Goal: Task Accomplishment & Management: Complete application form

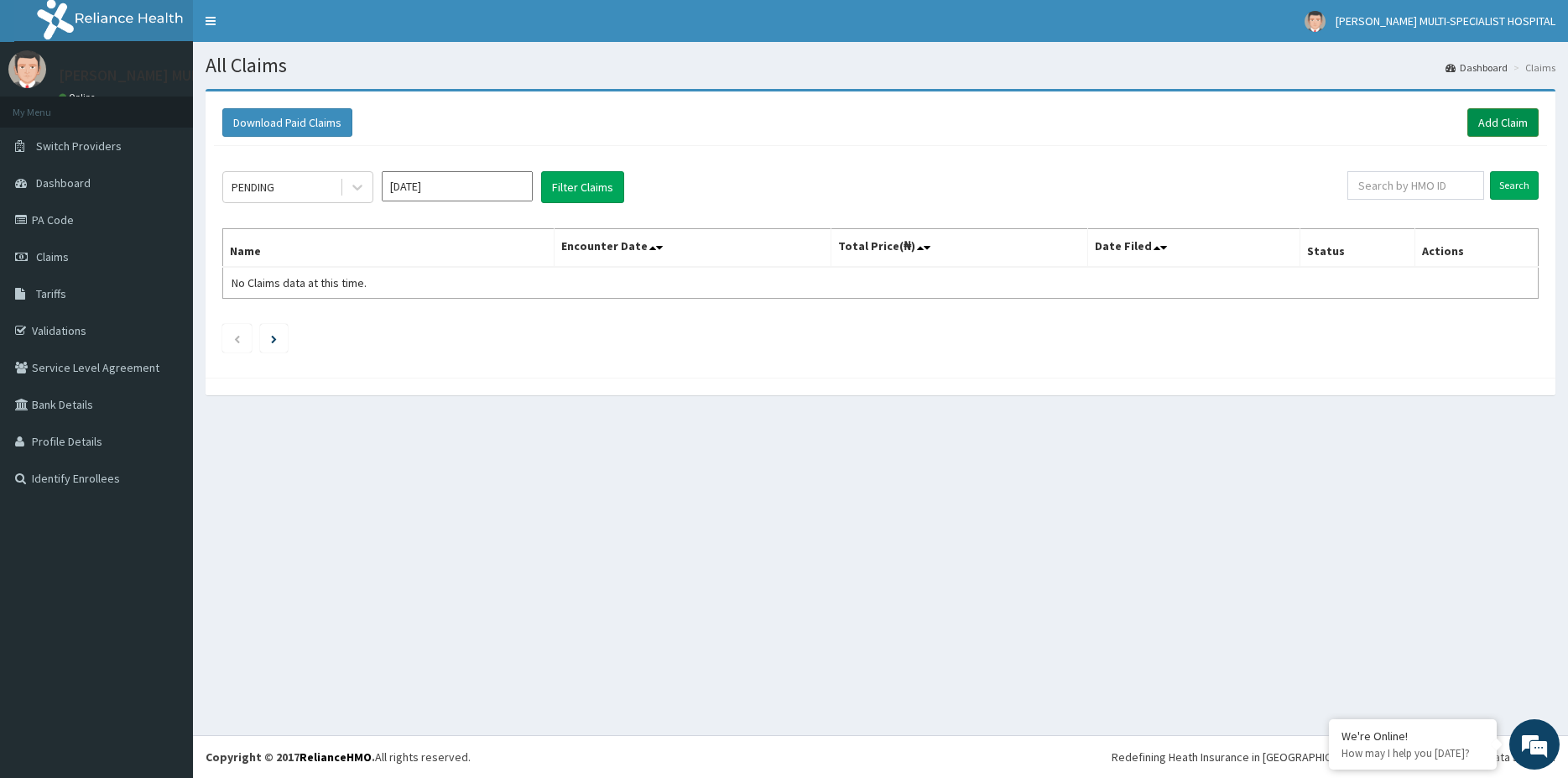
click at [1486, 120] on link "Add Claim" at bounding box center [1503, 123] width 71 height 29
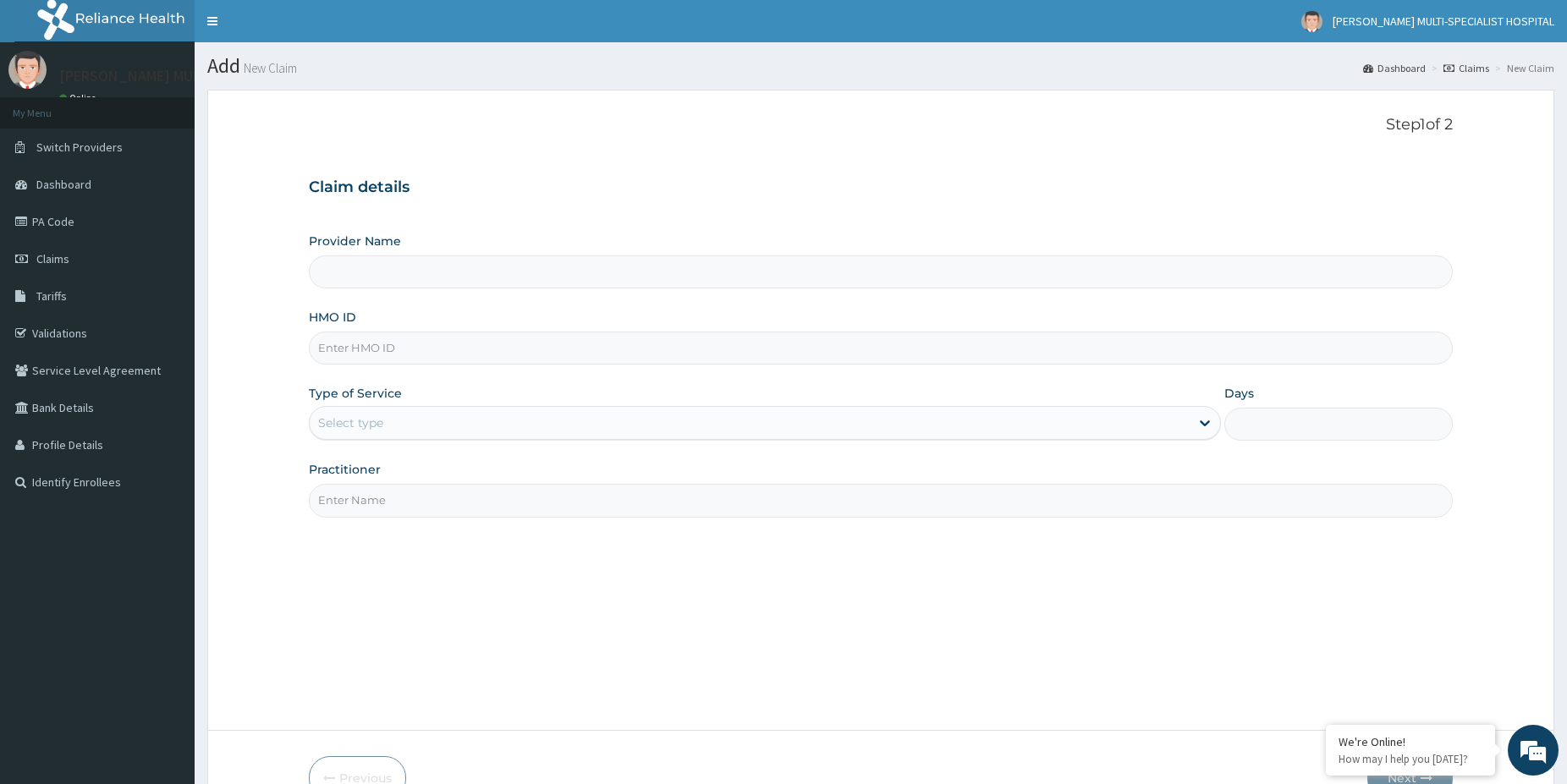
type input "[PERSON_NAME] Multi-Specialist Hospital - IKEJA"
click at [402, 349] on input "HMO ID" at bounding box center [880, 348] width 1144 height 33
paste input "RCE/1000/A"
type input "RCE/1000/A"
click at [548, 430] on div "Select type" at bounding box center [749, 423] width 880 height 27
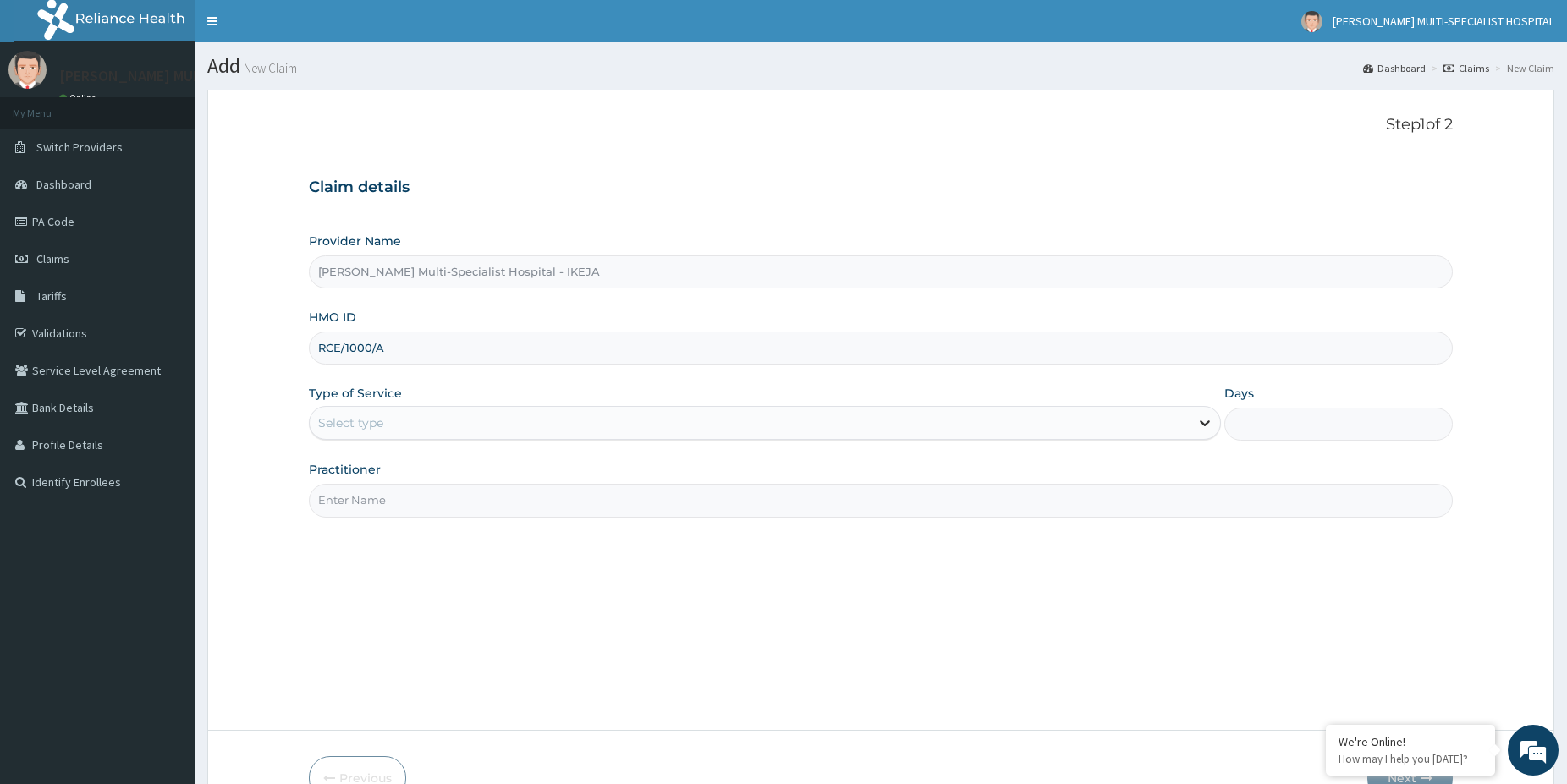
click at [1205, 425] on icon at bounding box center [1205, 424] width 10 height 6
click at [1199, 419] on icon at bounding box center [1205, 423] width 17 height 17
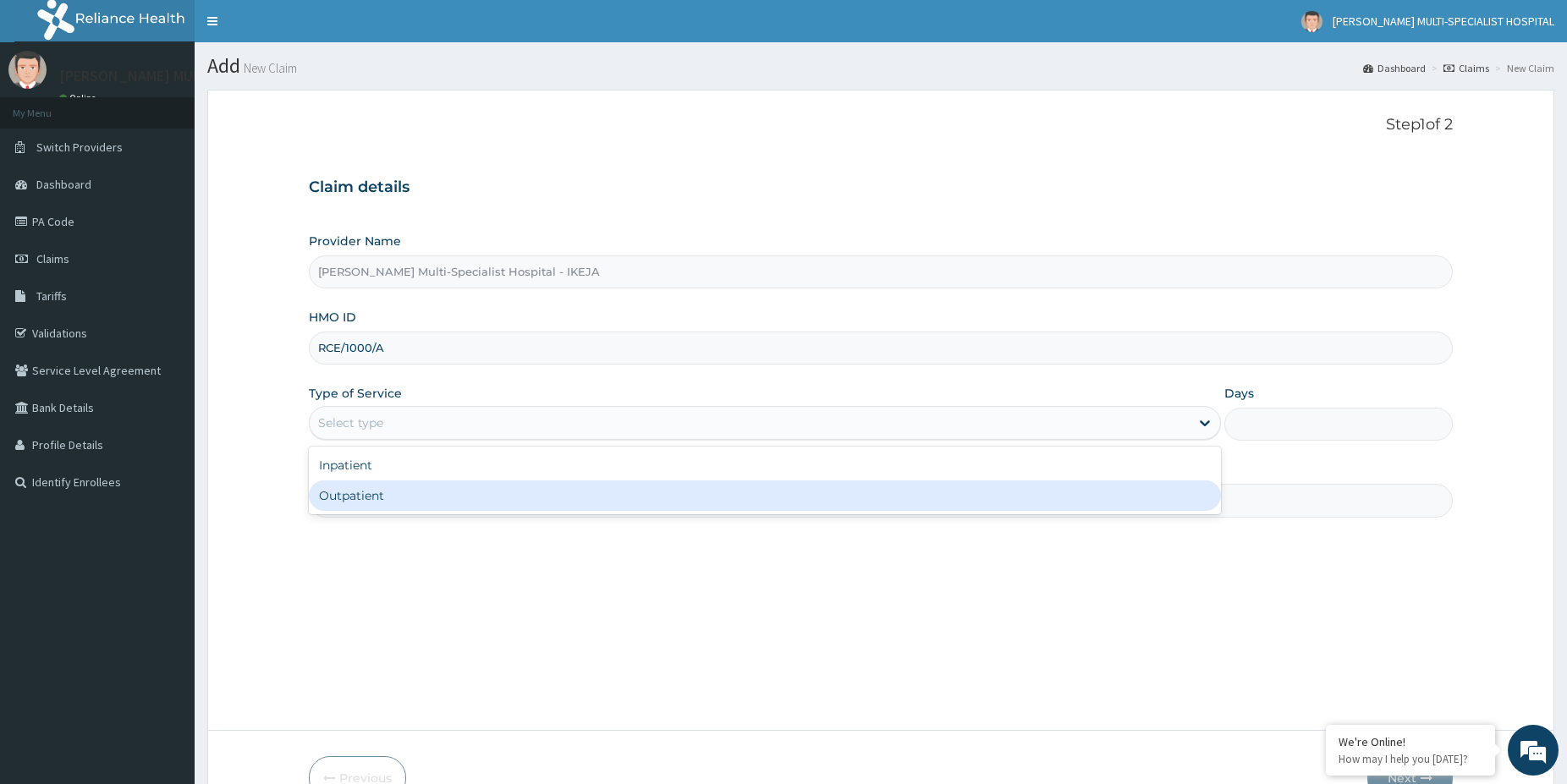
click at [357, 497] on div "Outpatient" at bounding box center [765, 495] width 912 height 30
type input "1"
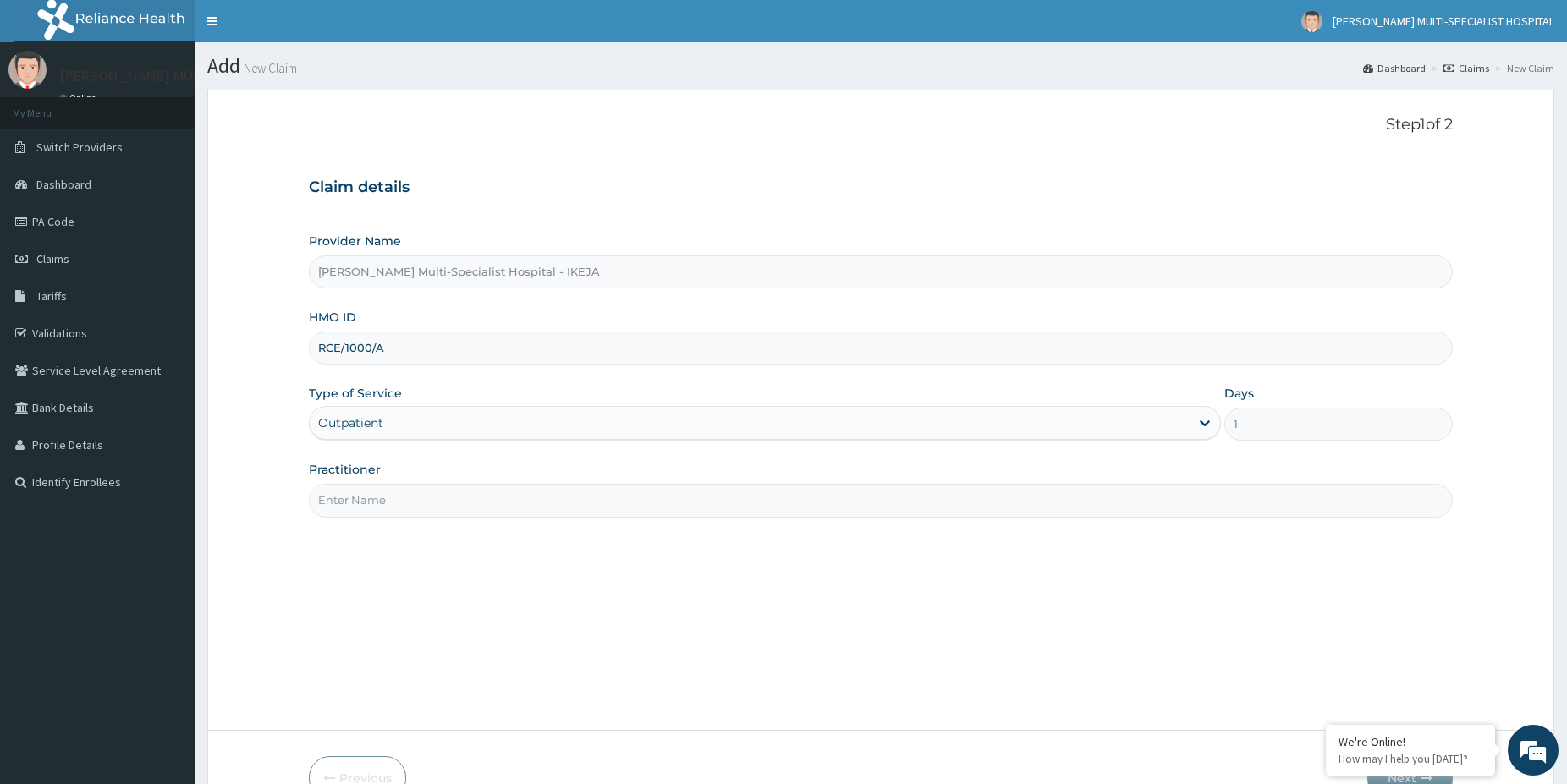
drag, startPoint x: 363, startPoint y: 496, endPoint x: 378, endPoint y: 540, distance: 46.5
click at [365, 503] on input "Practitioner" at bounding box center [880, 500] width 1144 height 33
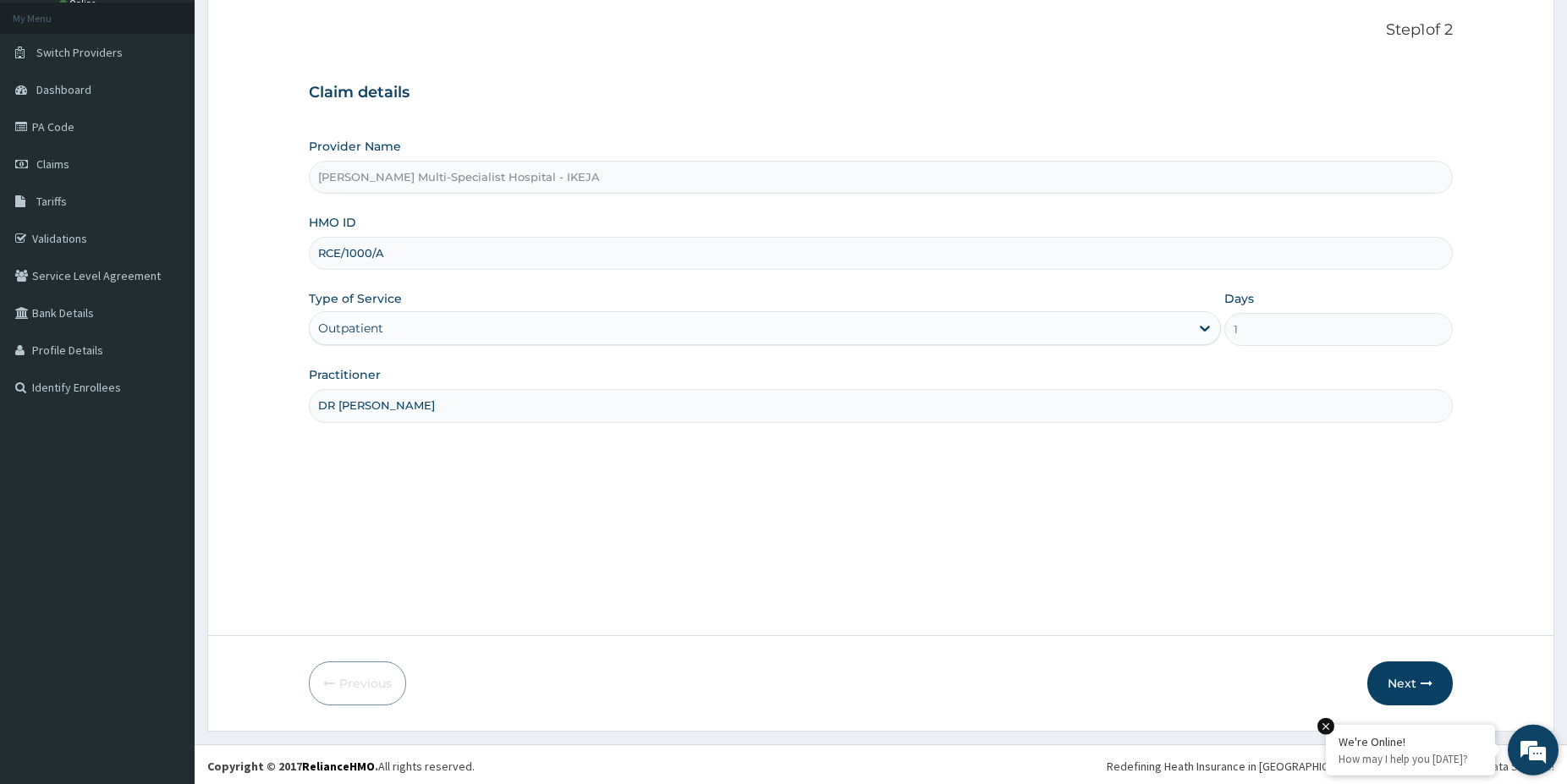
scroll to position [98, 0]
type input "DR [PERSON_NAME]"
click at [1412, 671] on button "Next" at bounding box center [1410, 679] width 86 height 44
click at [1410, 672] on button "Next" at bounding box center [1410, 679] width 86 height 44
click at [1398, 675] on button "Next" at bounding box center [1410, 679] width 86 height 44
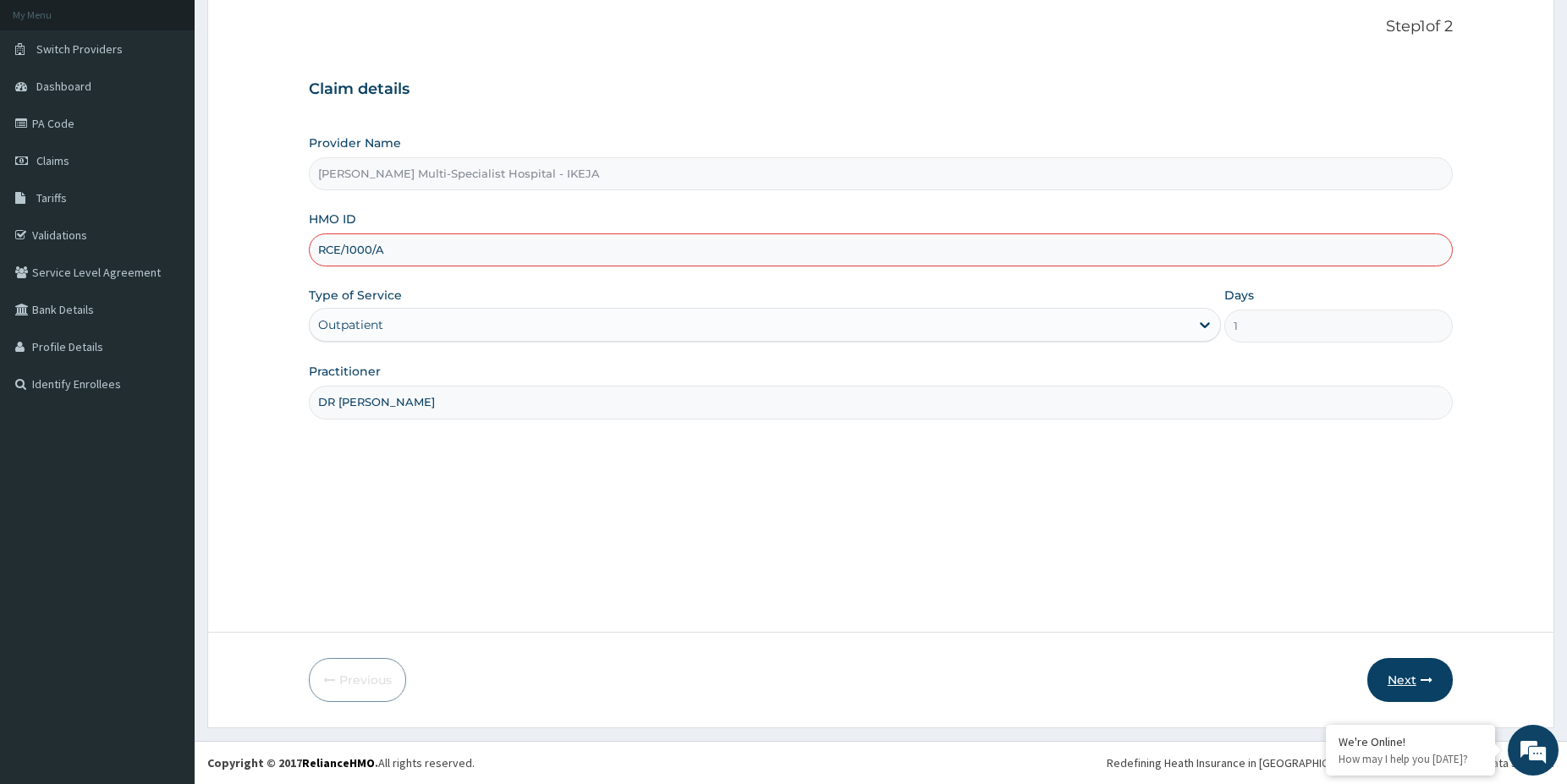
click at [1398, 675] on button "Next" at bounding box center [1410, 679] width 86 height 44
click at [1402, 665] on button "Next" at bounding box center [1410, 679] width 86 height 44
click at [1442, 675] on button "Next" at bounding box center [1410, 679] width 86 height 44
click at [1430, 673] on button "Next" at bounding box center [1410, 679] width 86 height 44
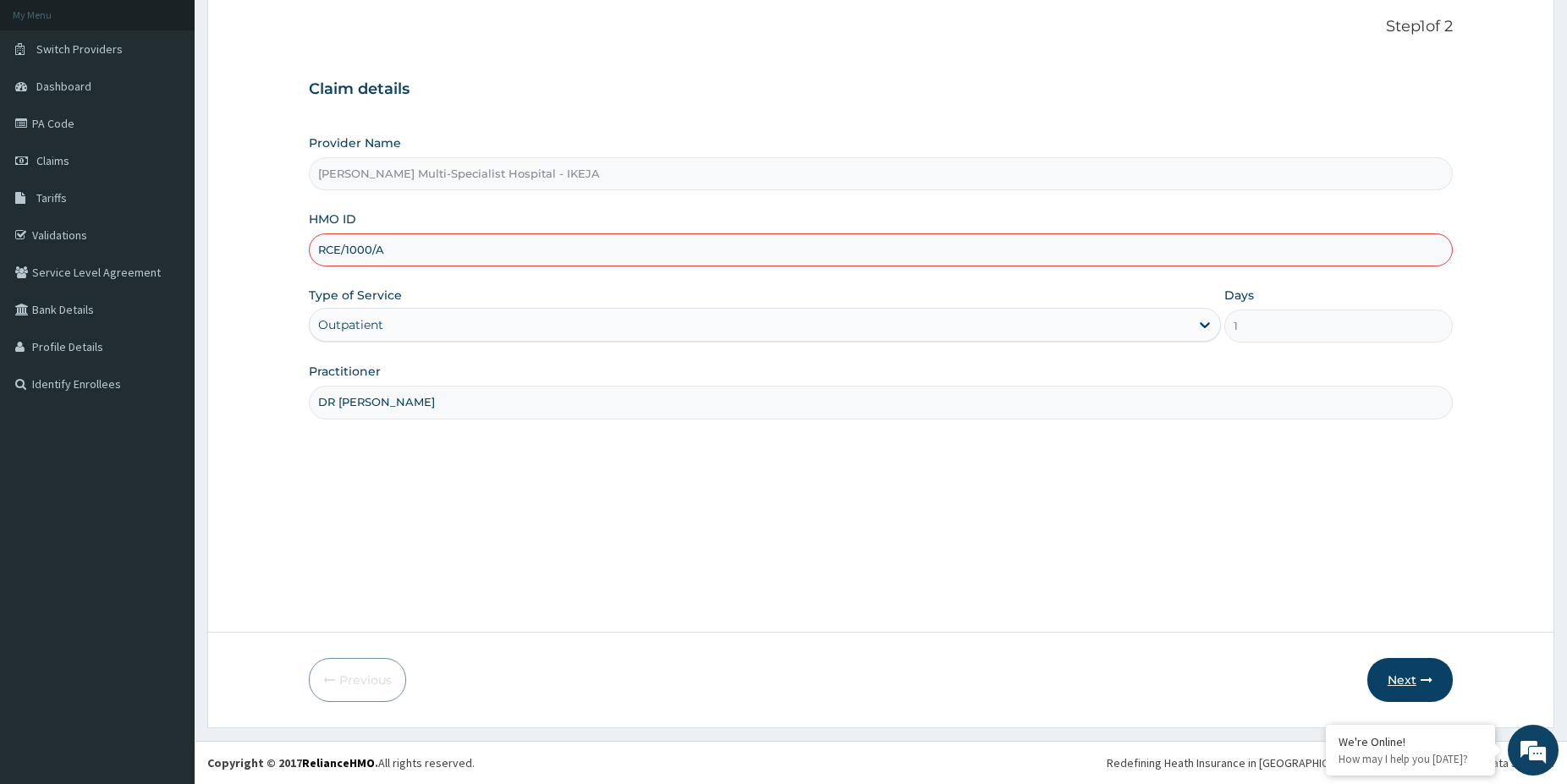
click at [1371, 675] on button "Next" at bounding box center [1410, 679] width 86 height 44
click at [1399, 675] on button "Next" at bounding box center [1410, 679] width 86 height 44
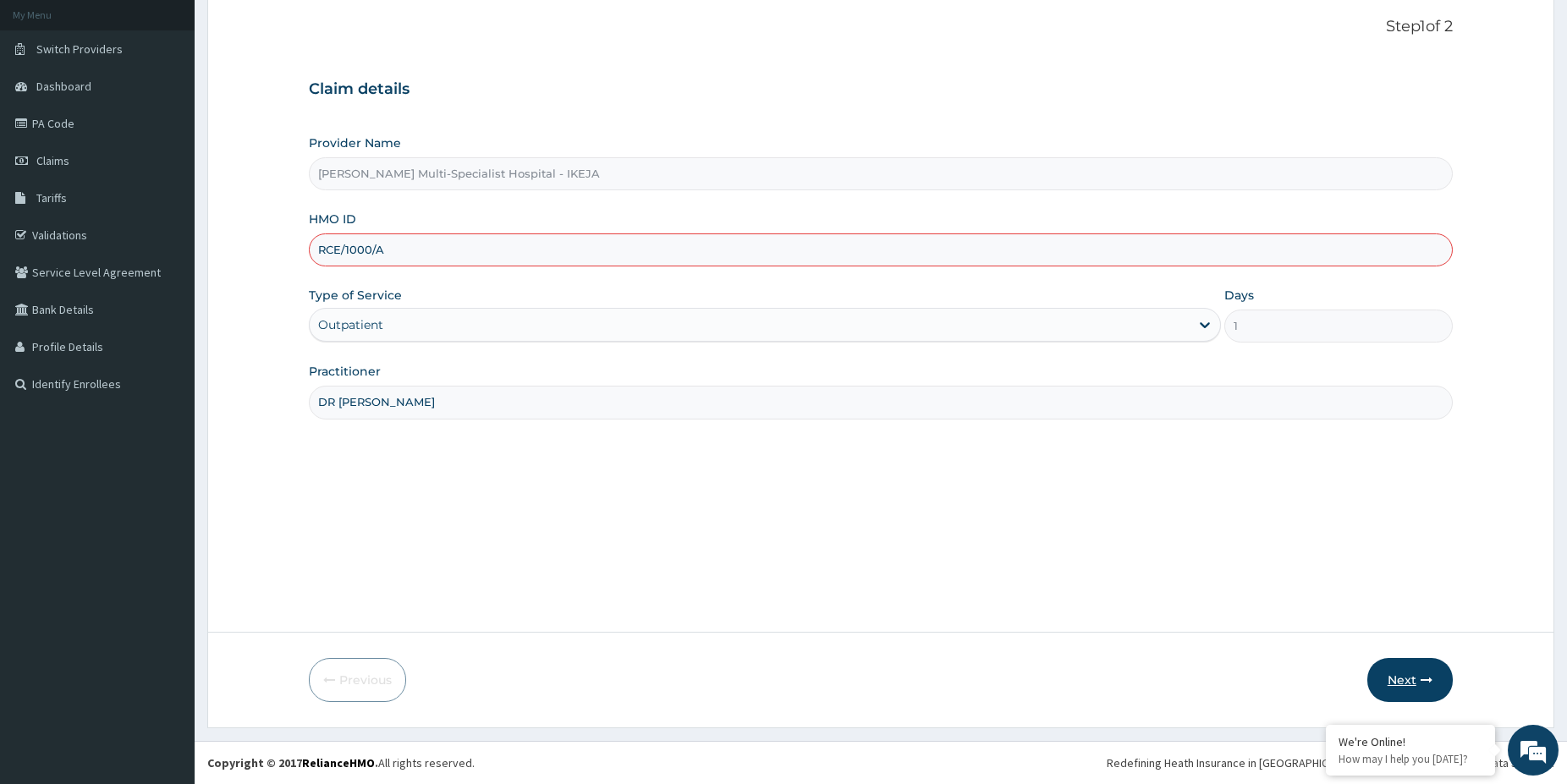
click at [1399, 675] on button "Next" at bounding box center [1410, 679] width 86 height 44
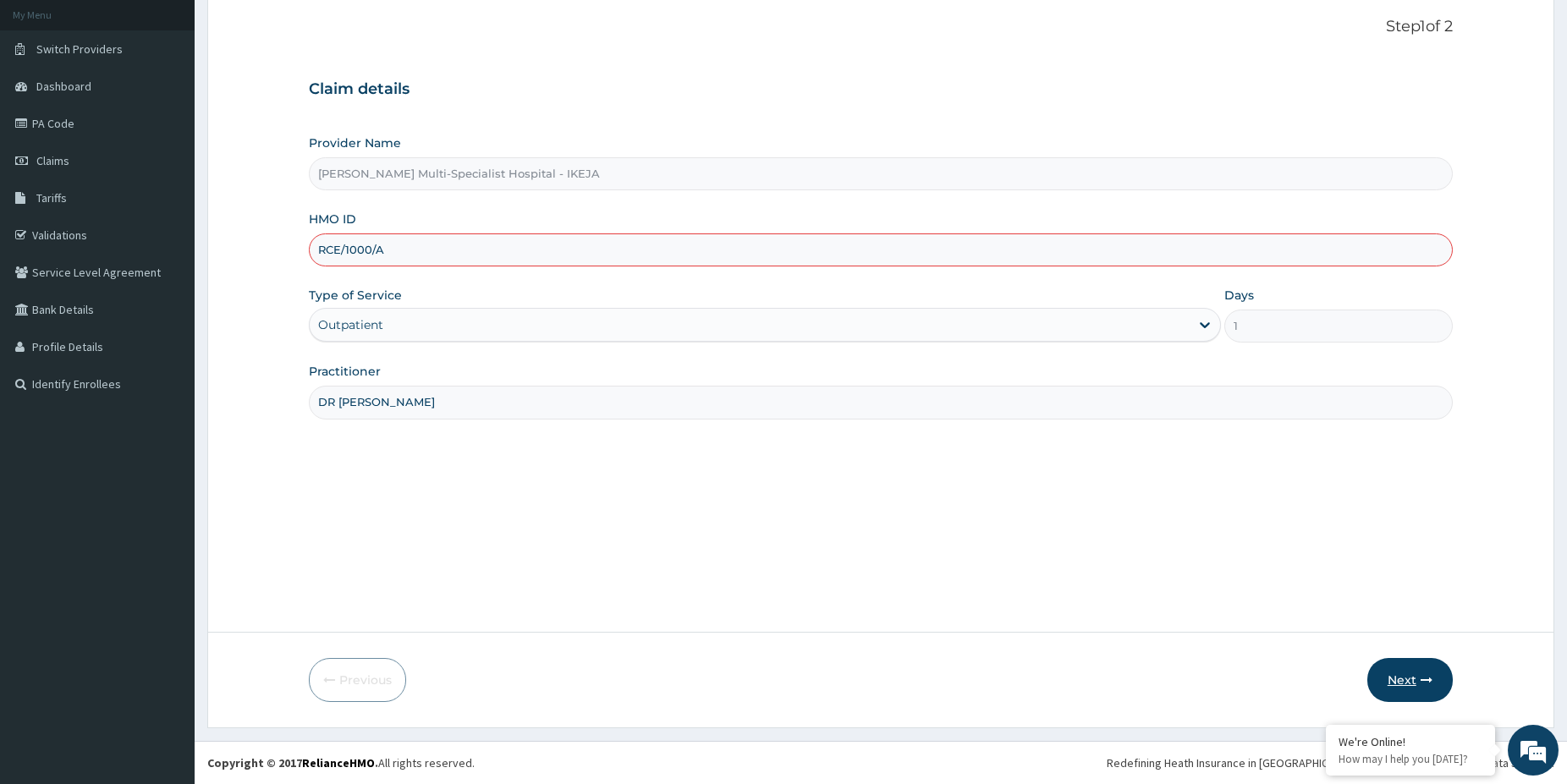
click at [1399, 675] on button "Next" at bounding box center [1410, 679] width 86 height 44
drag, startPoint x: 393, startPoint y: 247, endPoint x: 235, endPoint y: 238, distance: 158.3
click at [309, 238] on input "RCE/1000/A" at bounding box center [880, 250] width 1144 height 33
paste input "ICH/1004D"
click at [1401, 668] on button "Next" at bounding box center [1410, 679] width 86 height 44
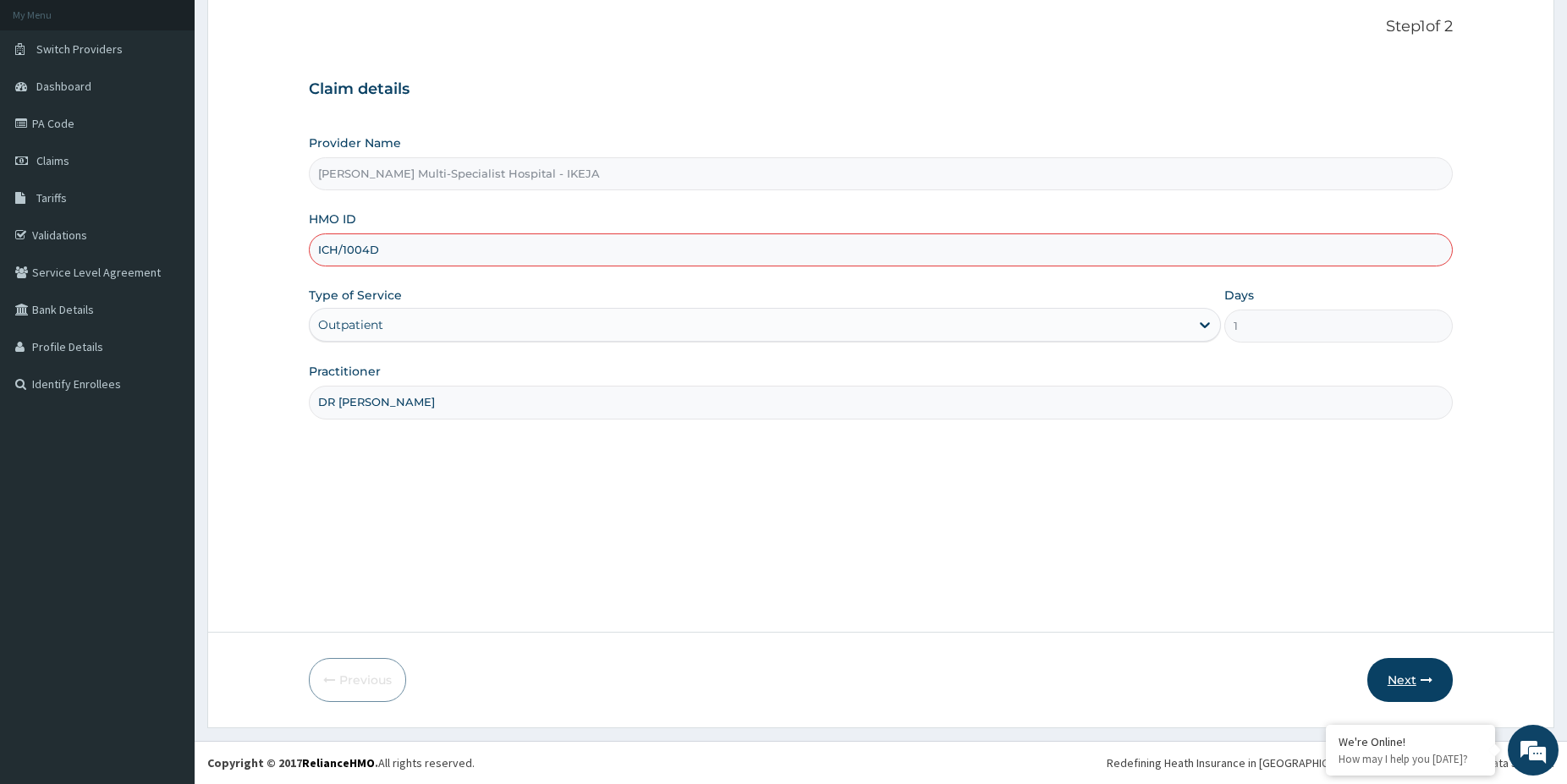
click at [1395, 684] on button "Next" at bounding box center [1410, 679] width 86 height 44
click at [1395, 678] on button "Next" at bounding box center [1410, 679] width 86 height 44
click at [368, 249] on input "ICH/1004D" at bounding box center [880, 250] width 1144 height 33
click at [860, 655] on form "Step 1 of 2 Claim details Provider Name Reddington Multi-Specialist Hospital - …" at bounding box center [881, 359] width 1347 height 736
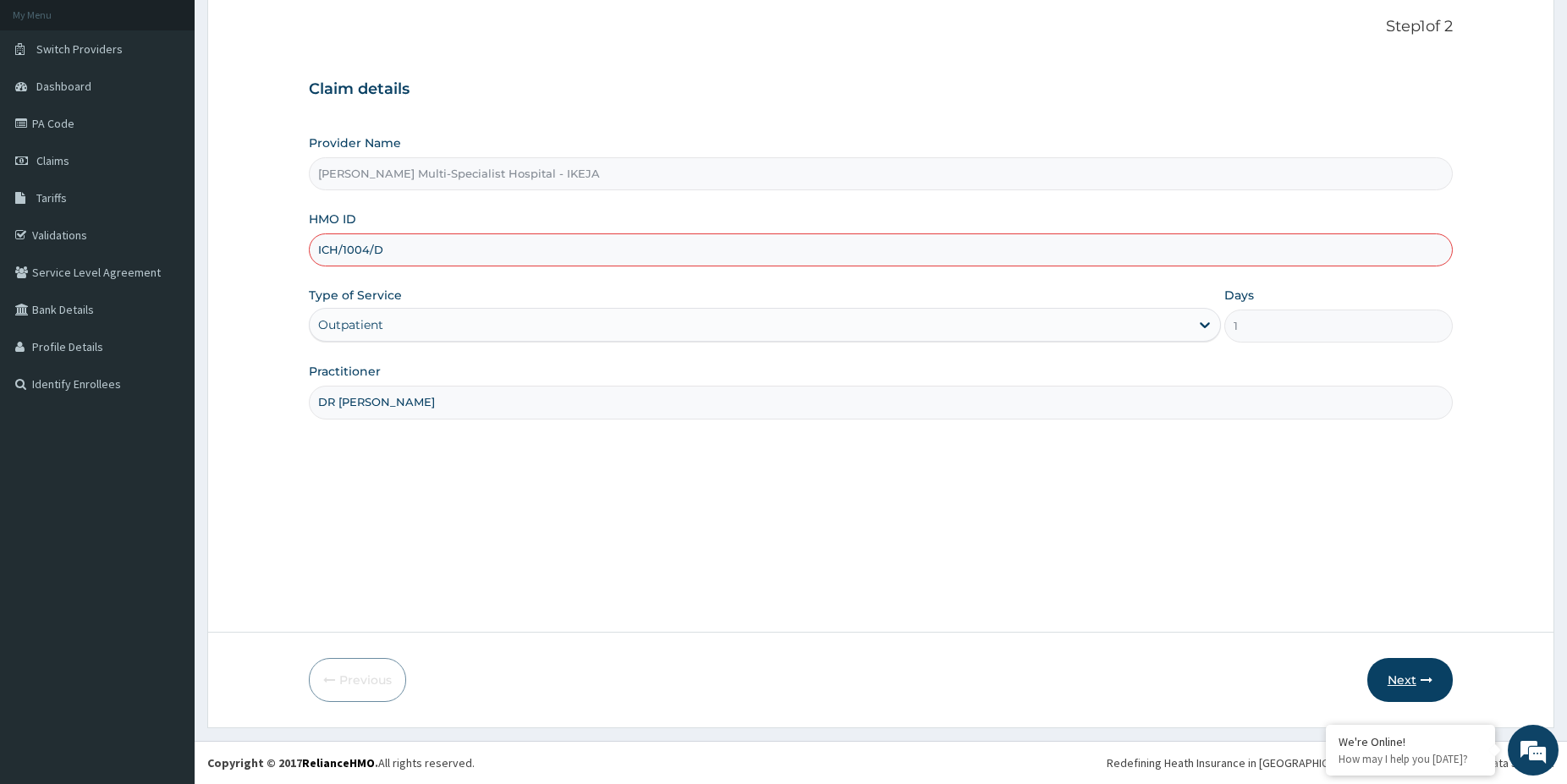
click at [1425, 675] on icon "button" at bounding box center [1427, 680] width 12 height 12
click at [1388, 674] on button "Next" at bounding box center [1410, 679] width 86 height 44
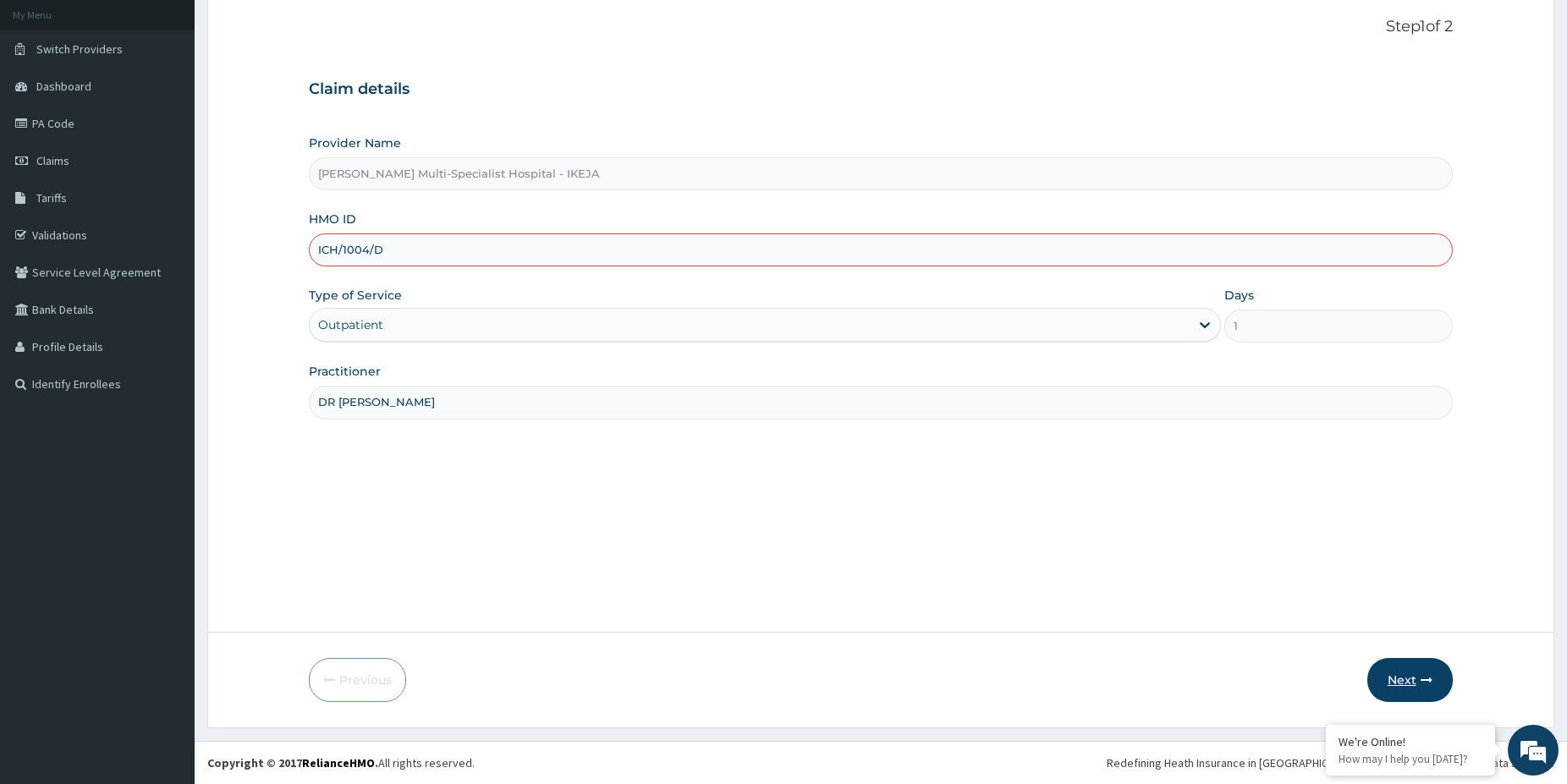
click at [1388, 674] on button "Next" at bounding box center [1410, 679] width 86 height 44
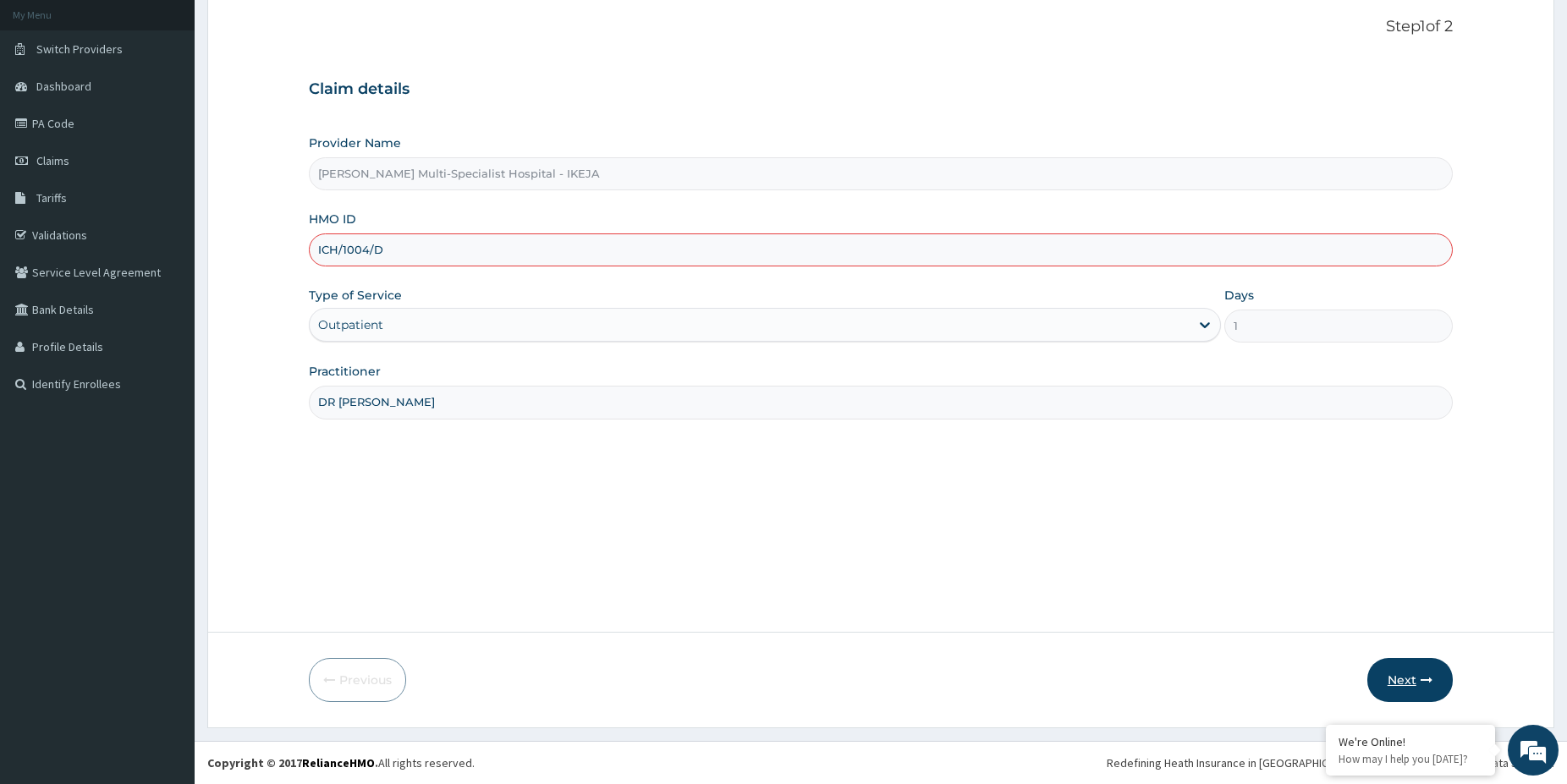
click at [1388, 674] on button "Next" at bounding box center [1410, 679] width 86 height 44
click at [1390, 672] on button "Next" at bounding box center [1410, 679] width 86 height 44
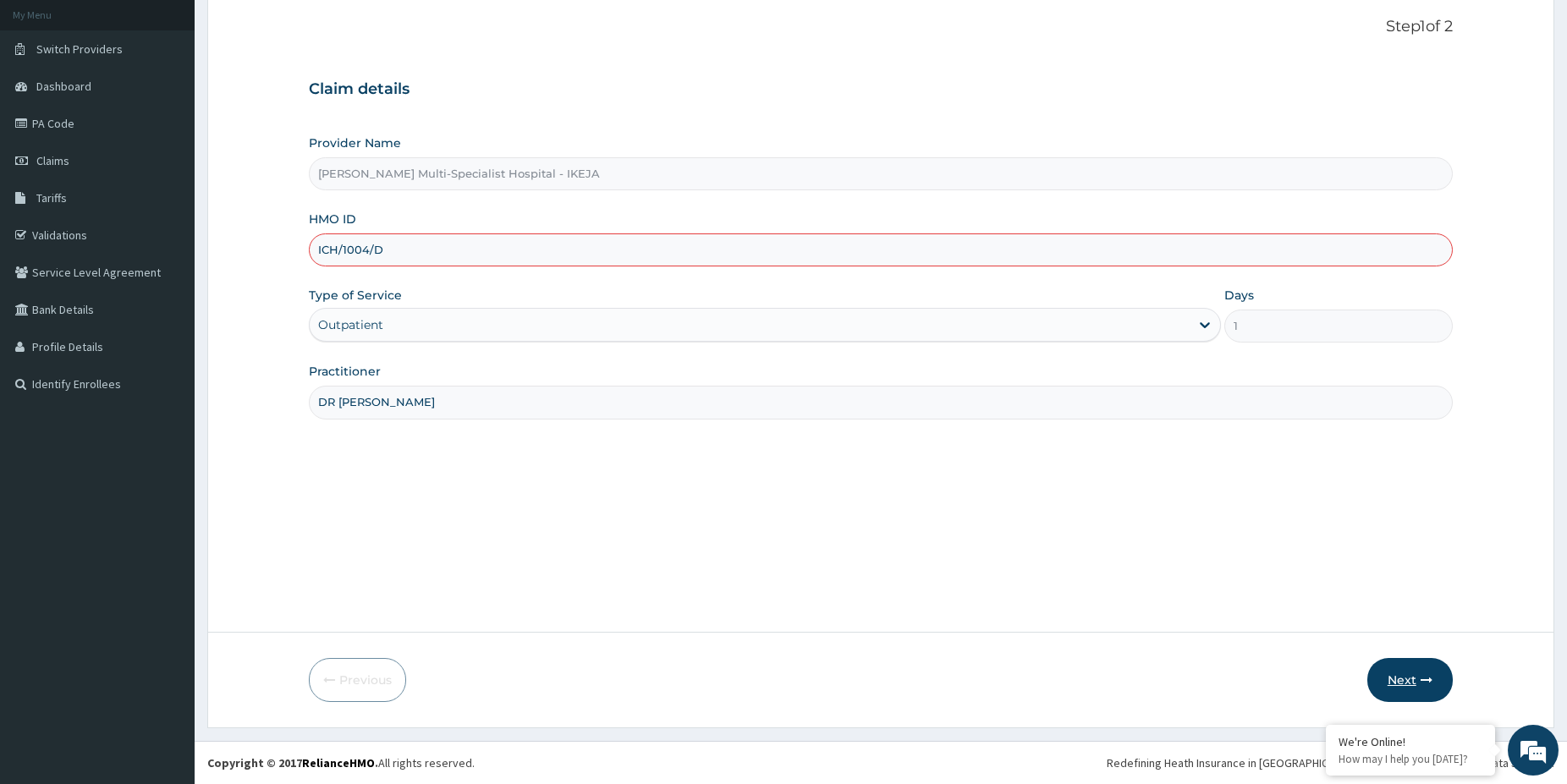
click at [1390, 672] on button "Next" at bounding box center [1410, 679] width 86 height 44
type input "ICH/1004D"
click at [1367, 673] on div "Previous Next" at bounding box center [880, 679] width 1144 height 44
click at [1400, 672] on button "Next" at bounding box center [1410, 679] width 86 height 44
click at [673, 623] on form "Step 1 of 2 Claim details Provider Name Reddington Multi-Specialist Hospital - …" at bounding box center [881, 359] width 1347 height 736
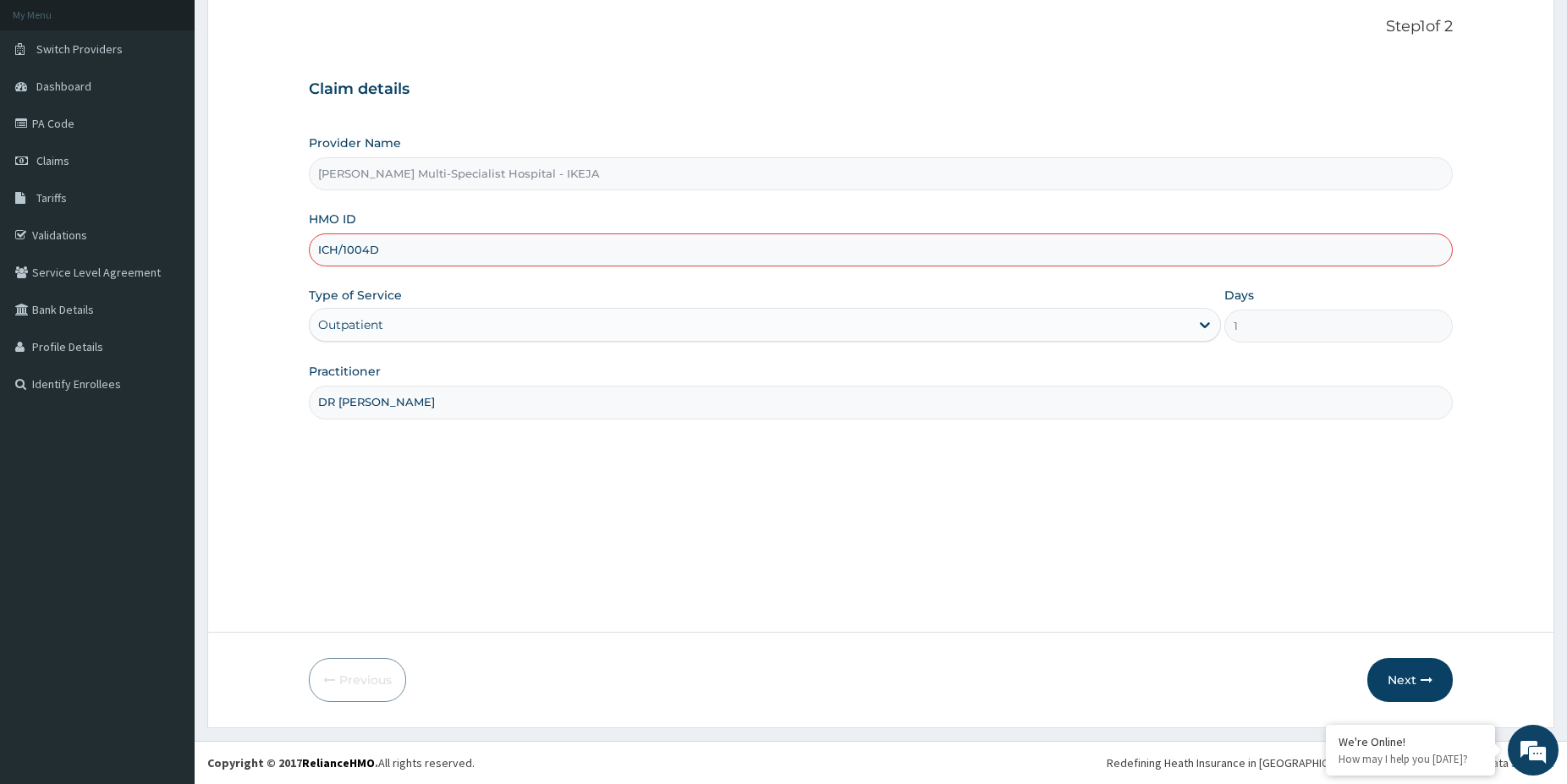
click at [566, 578] on div "Step 1 of 2 Claim details Provider Name Reddington Multi-Specialist Hospital - …" at bounding box center [880, 311] width 1144 height 588
click at [571, 570] on div "Step 1 of 2 Claim details Provider Name Reddington Multi-Specialist Hospital - …" at bounding box center [880, 311] width 1144 height 588
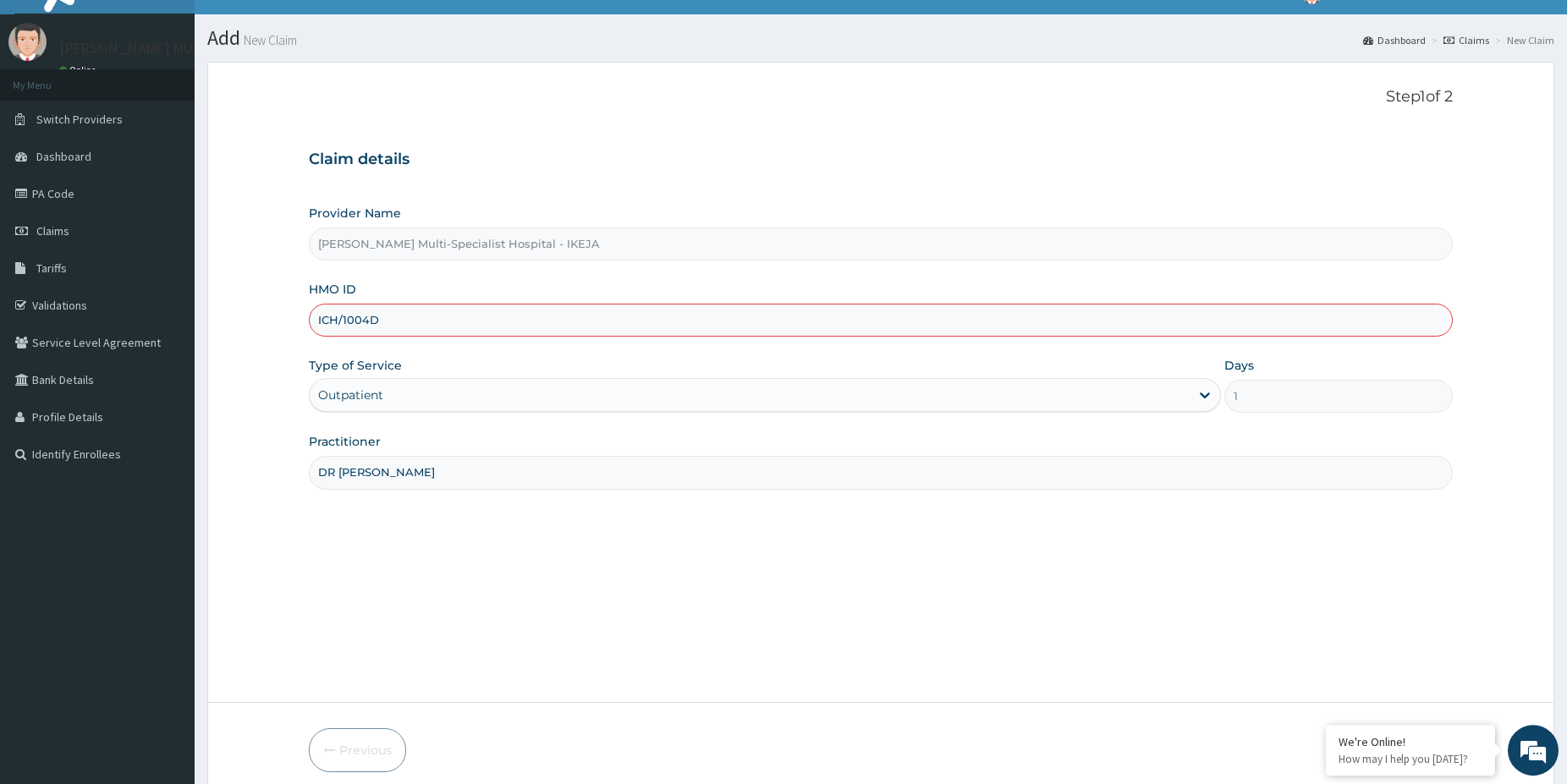
scroll to position [0, 0]
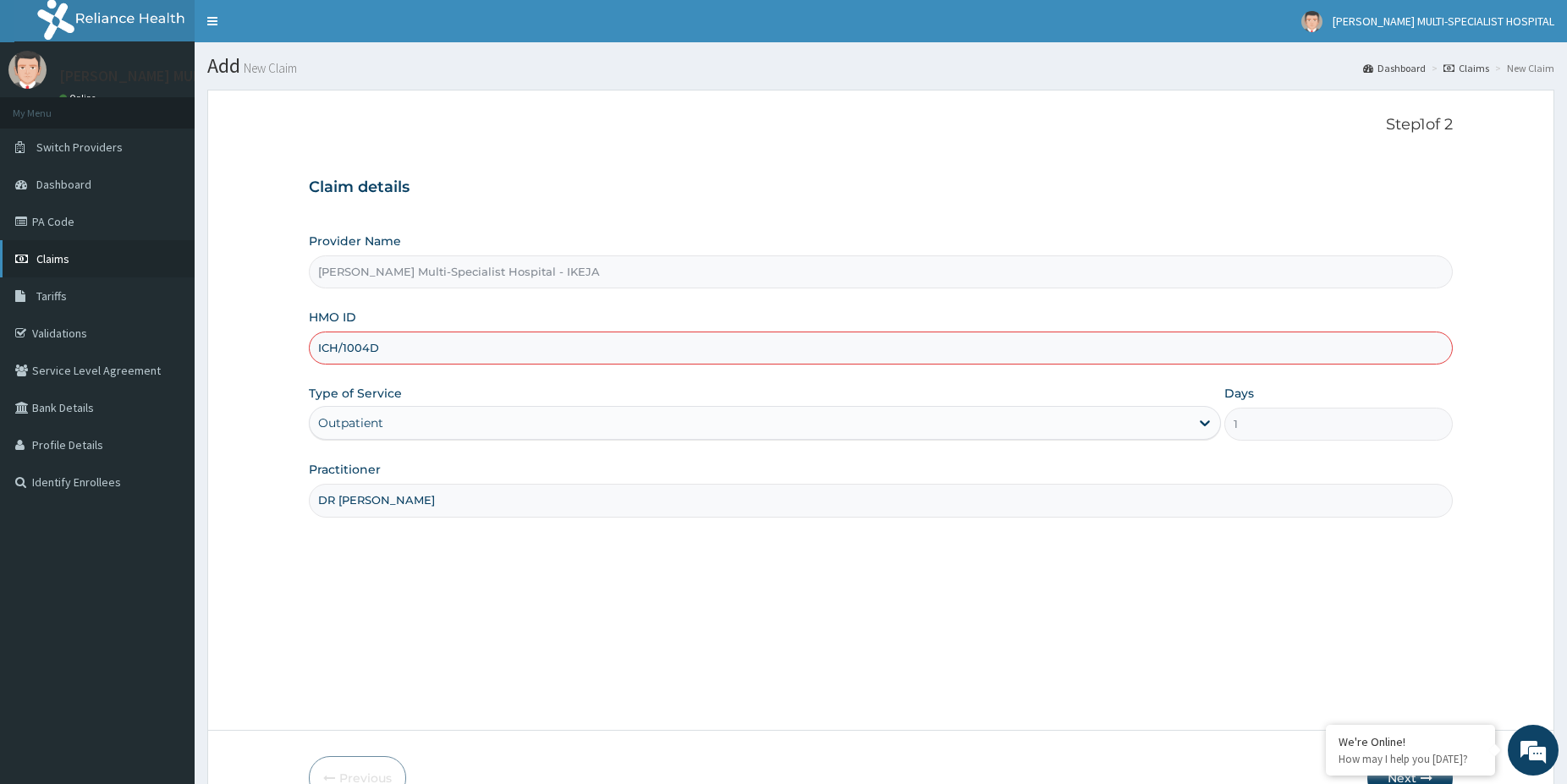
click at [57, 250] on link "Claims" at bounding box center [97, 258] width 195 height 37
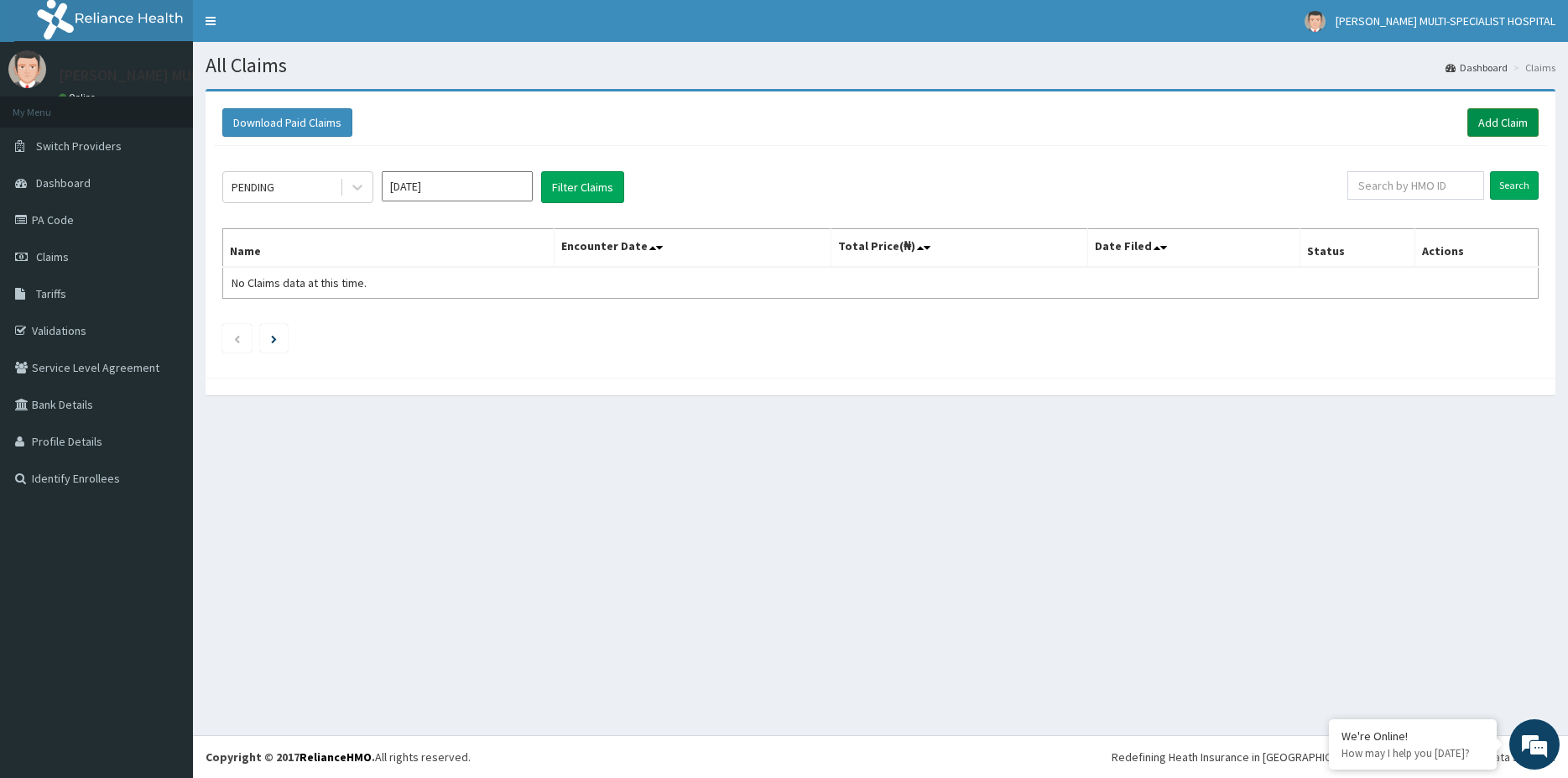
click at [1502, 123] on link "Add Claim" at bounding box center [1503, 123] width 71 height 29
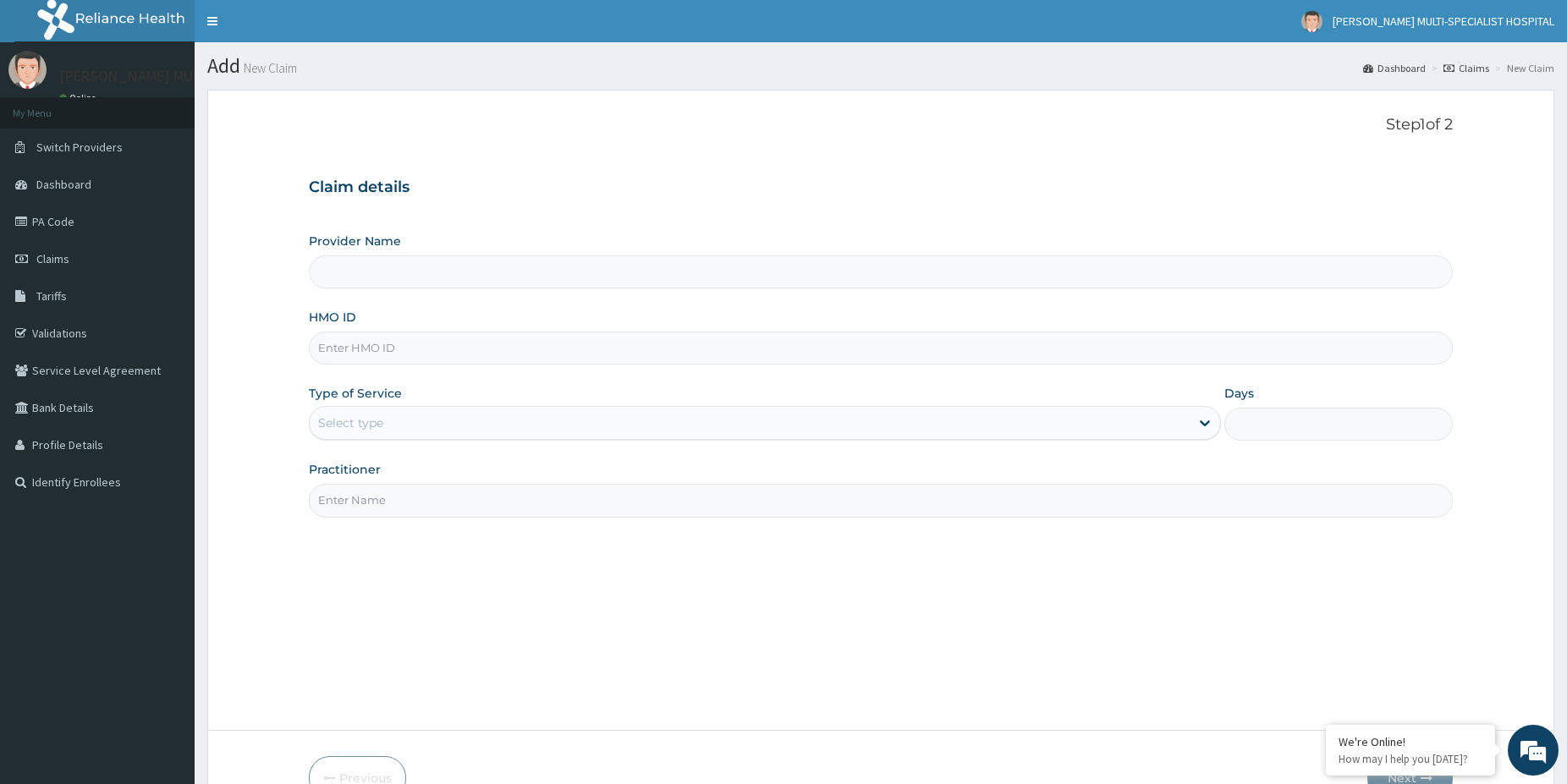
type input "[PERSON_NAME] Multi-Specialist Hospital - IKEJA"
click at [439, 349] on input "HMO ID" at bounding box center [880, 348] width 1144 height 33
paste input "ICH/1004D"
type input "ICH/1004D"
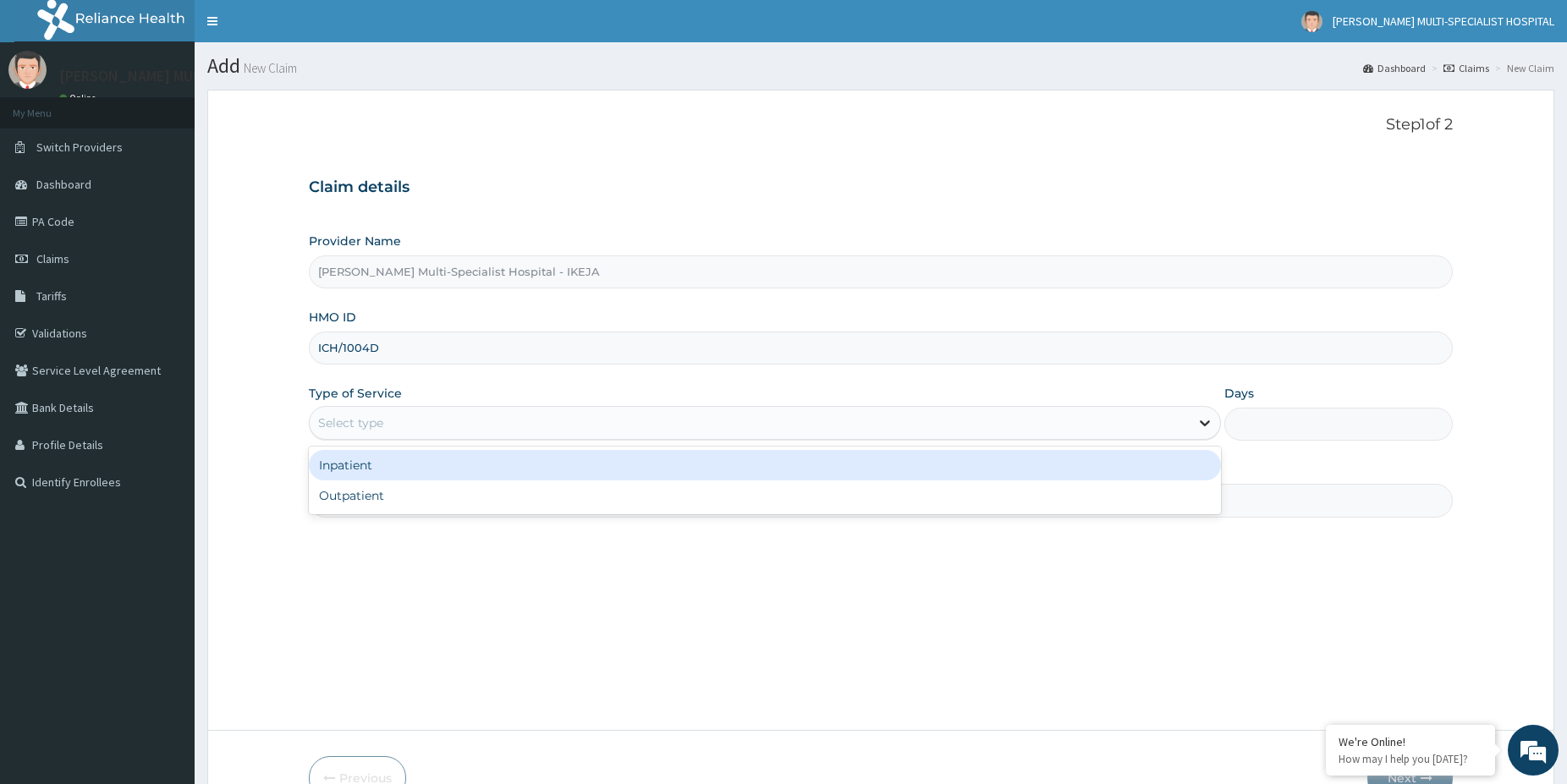
click at [1199, 425] on icon at bounding box center [1205, 423] width 17 height 17
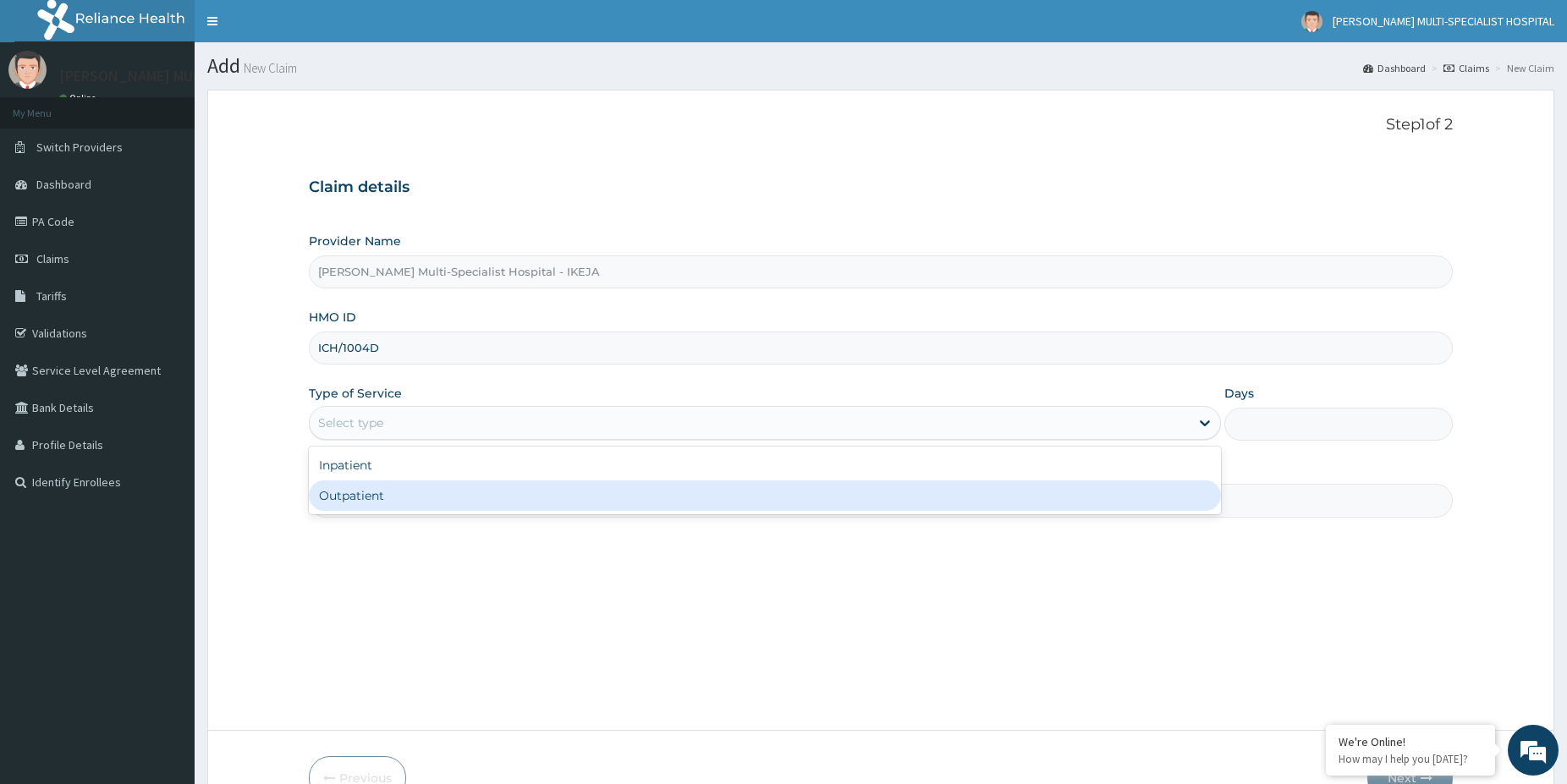
click at [380, 491] on div "Outpatient" at bounding box center [765, 495] width 912 height 30
type input "1"
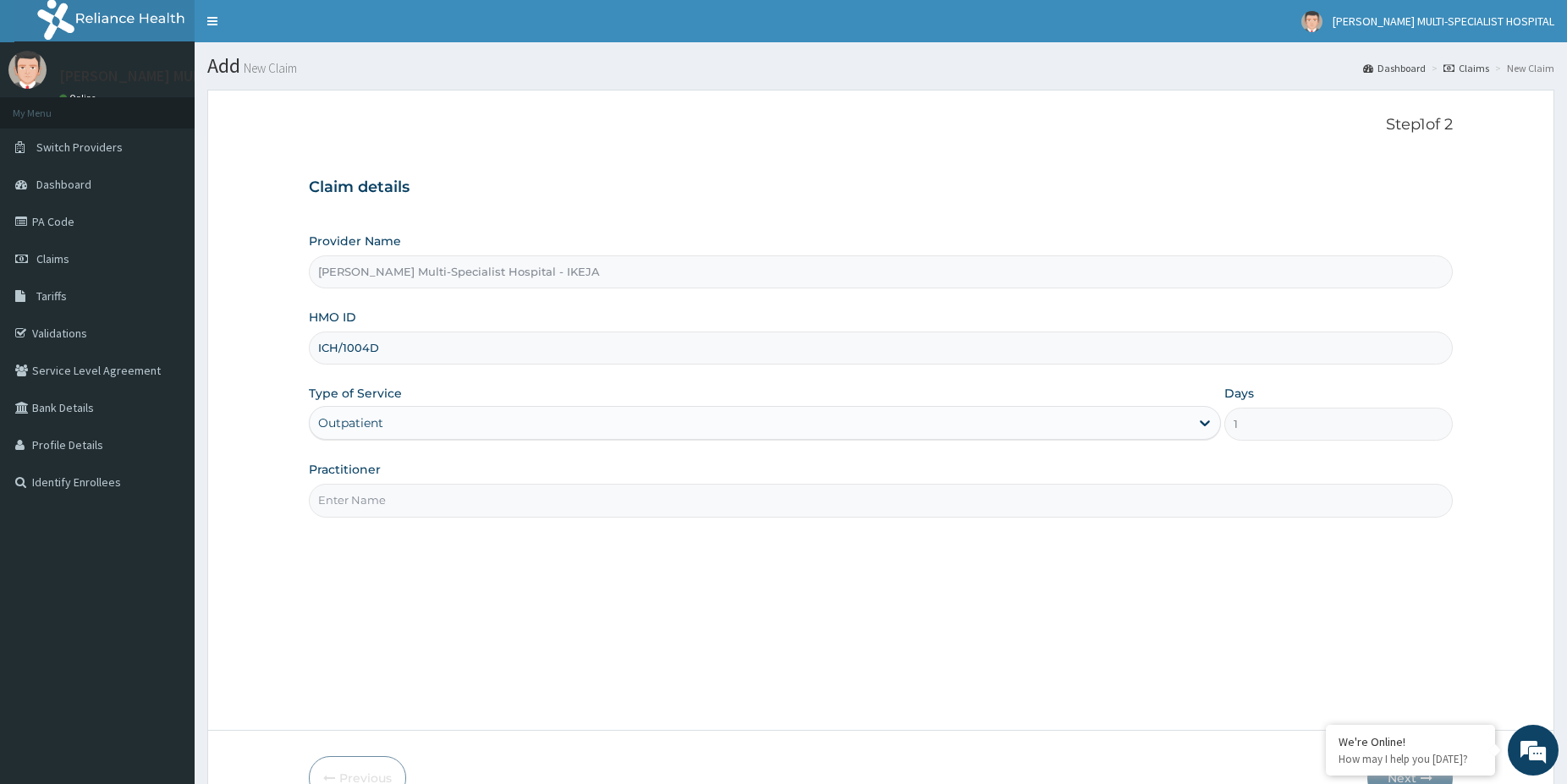
click at [480, 503] on input "Practitioner" at bounding box center [880, 500] width 1144 height 33
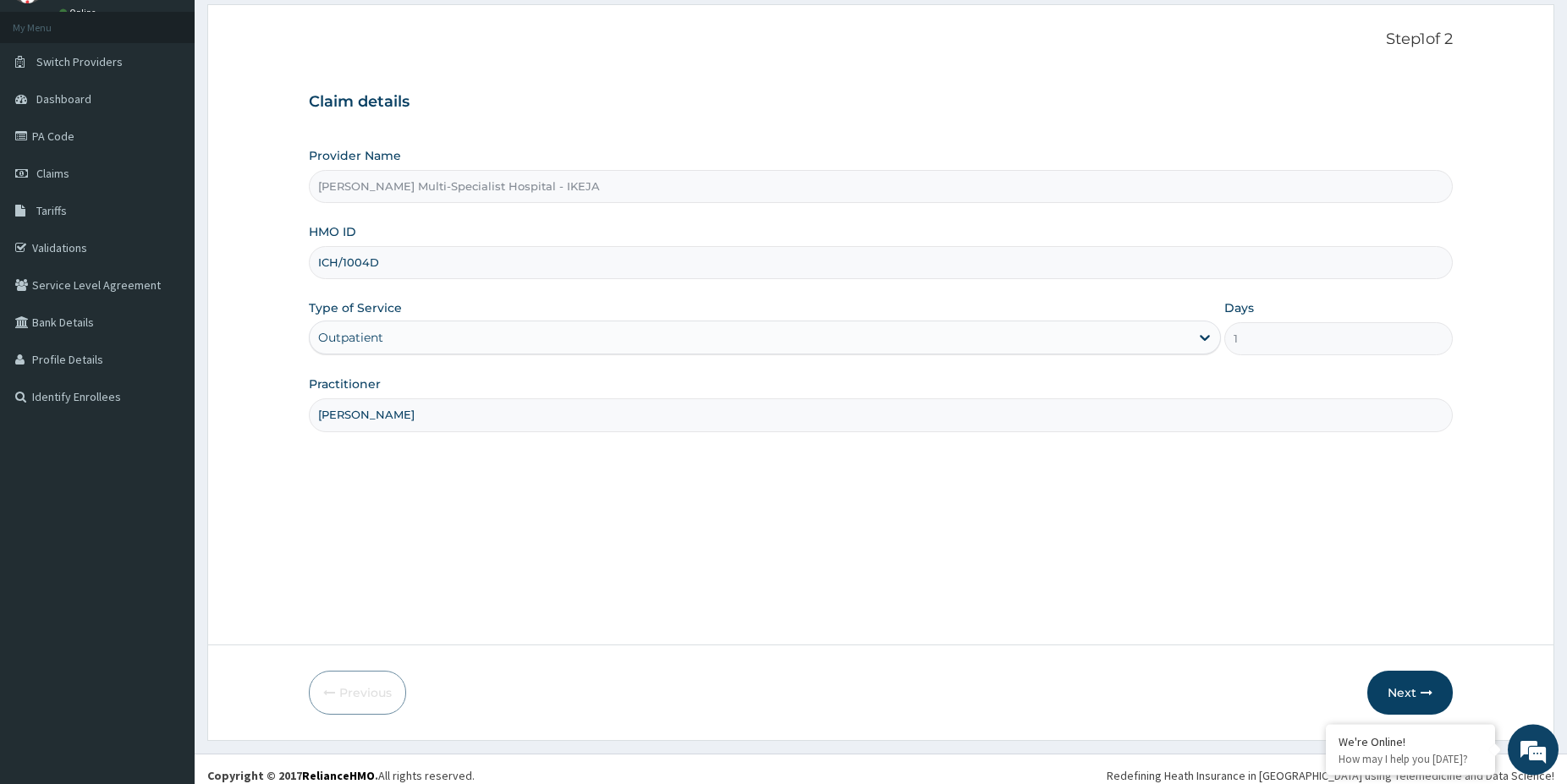
scroll to position [98, 0]
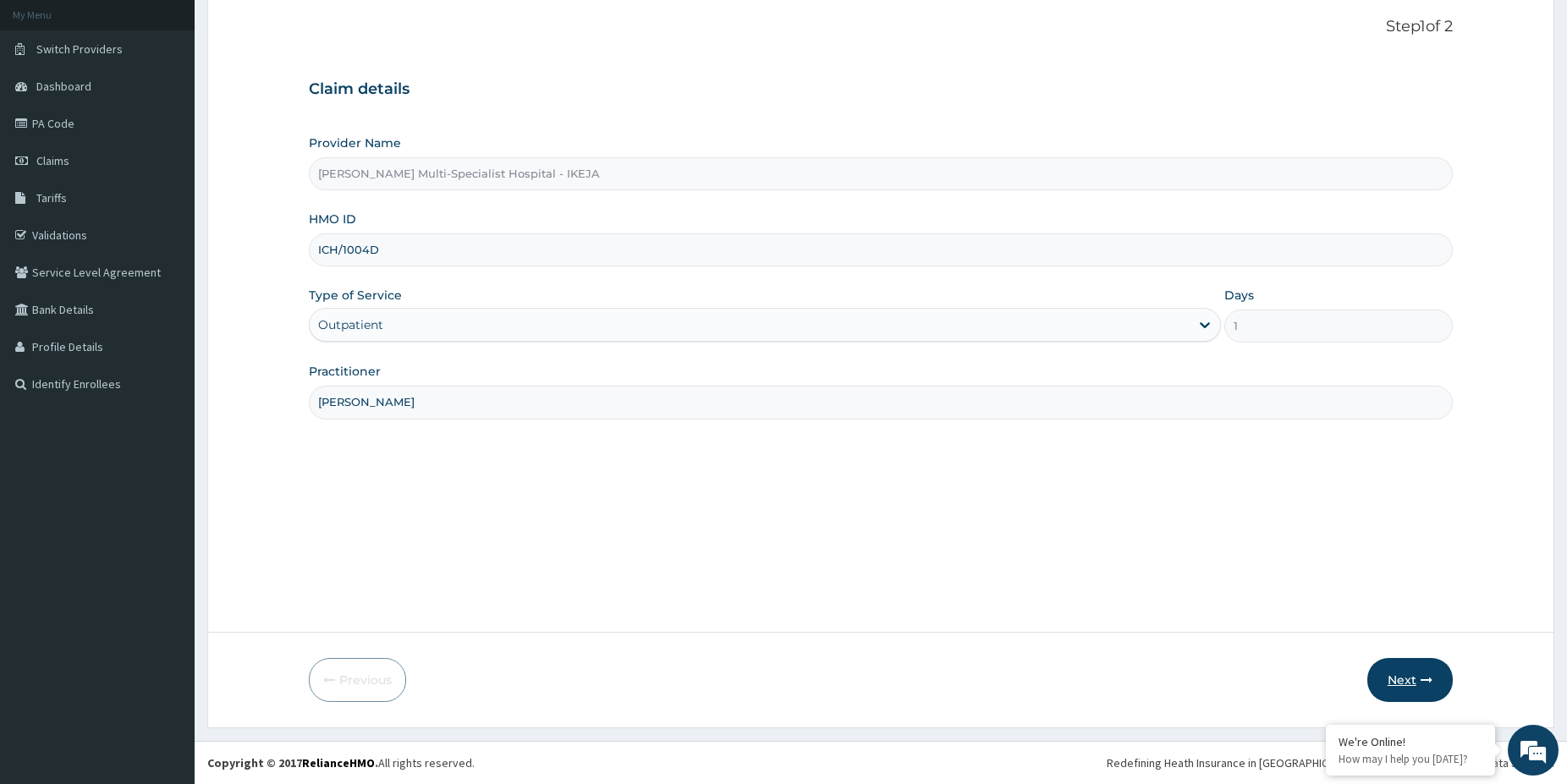
type input "DR OSUNDIYA"
click at [1397, 669] on button "Next" at bounding box center [1410, 679] width 86 height 44
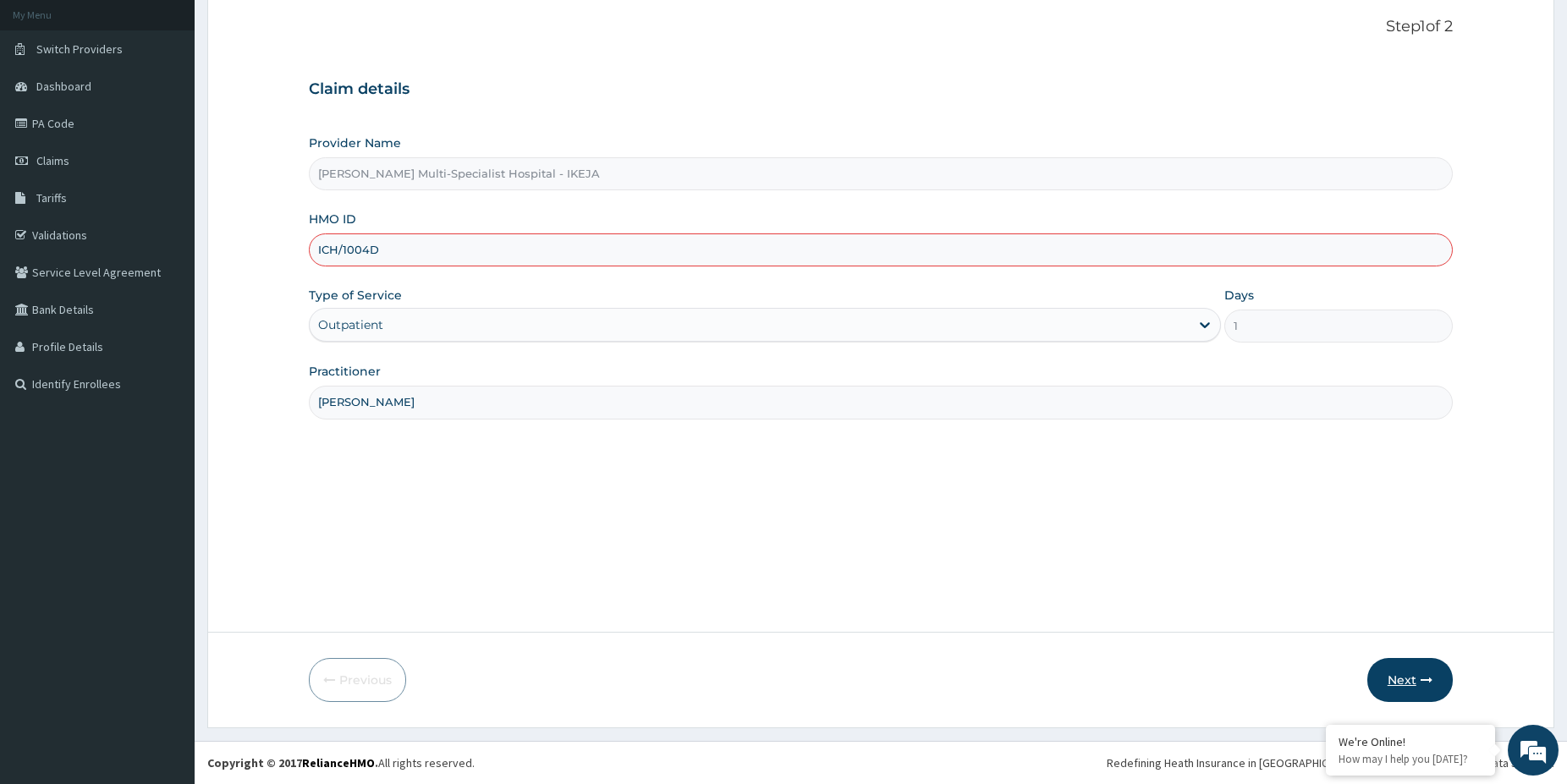
click at [1397, 669] on button "Next" at bounding box center [1410, 679] width 86 height 44
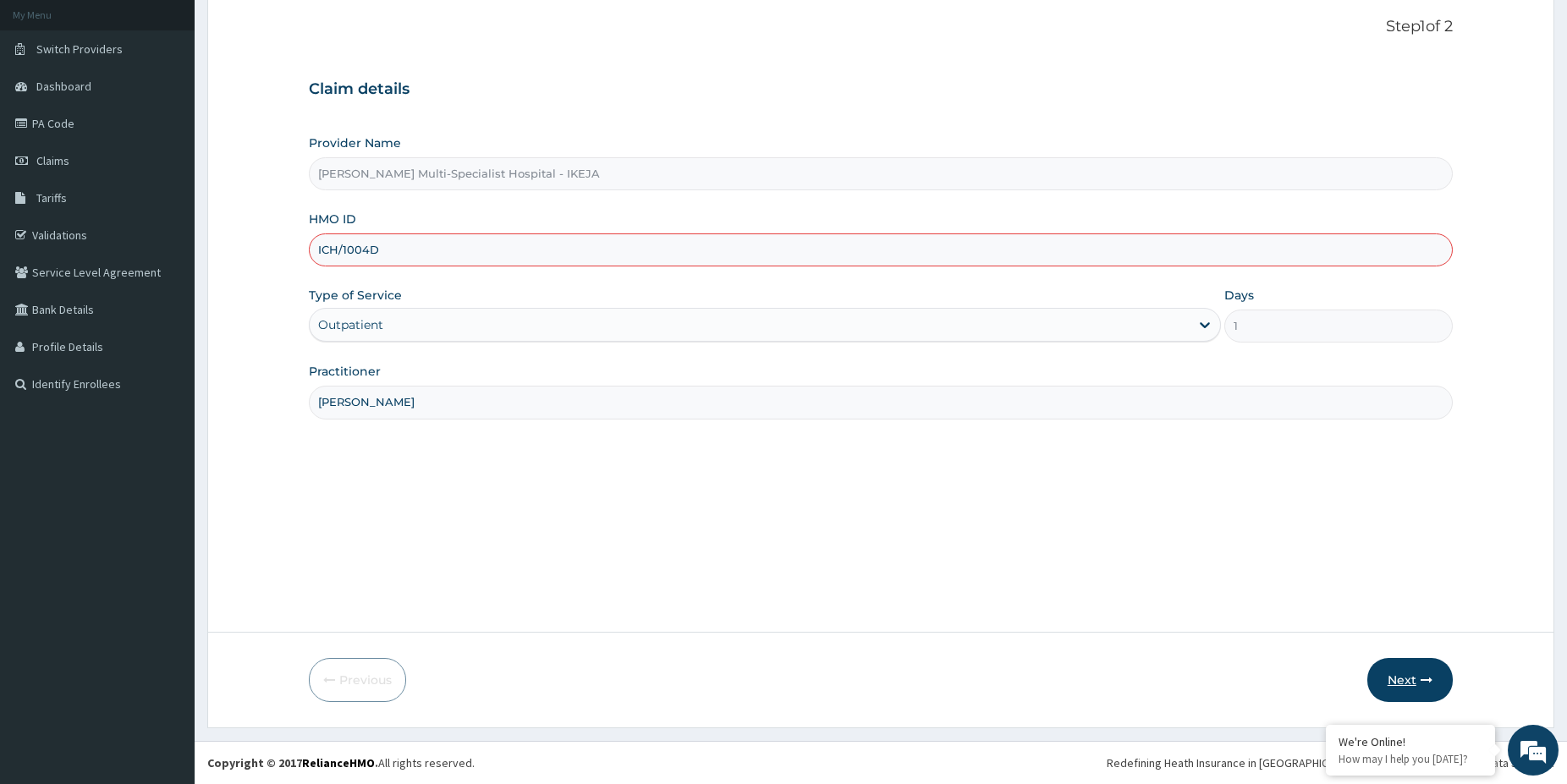
click at [1398, 668] on button "Next" at bounding box center [1410, 679] width 86 height 44
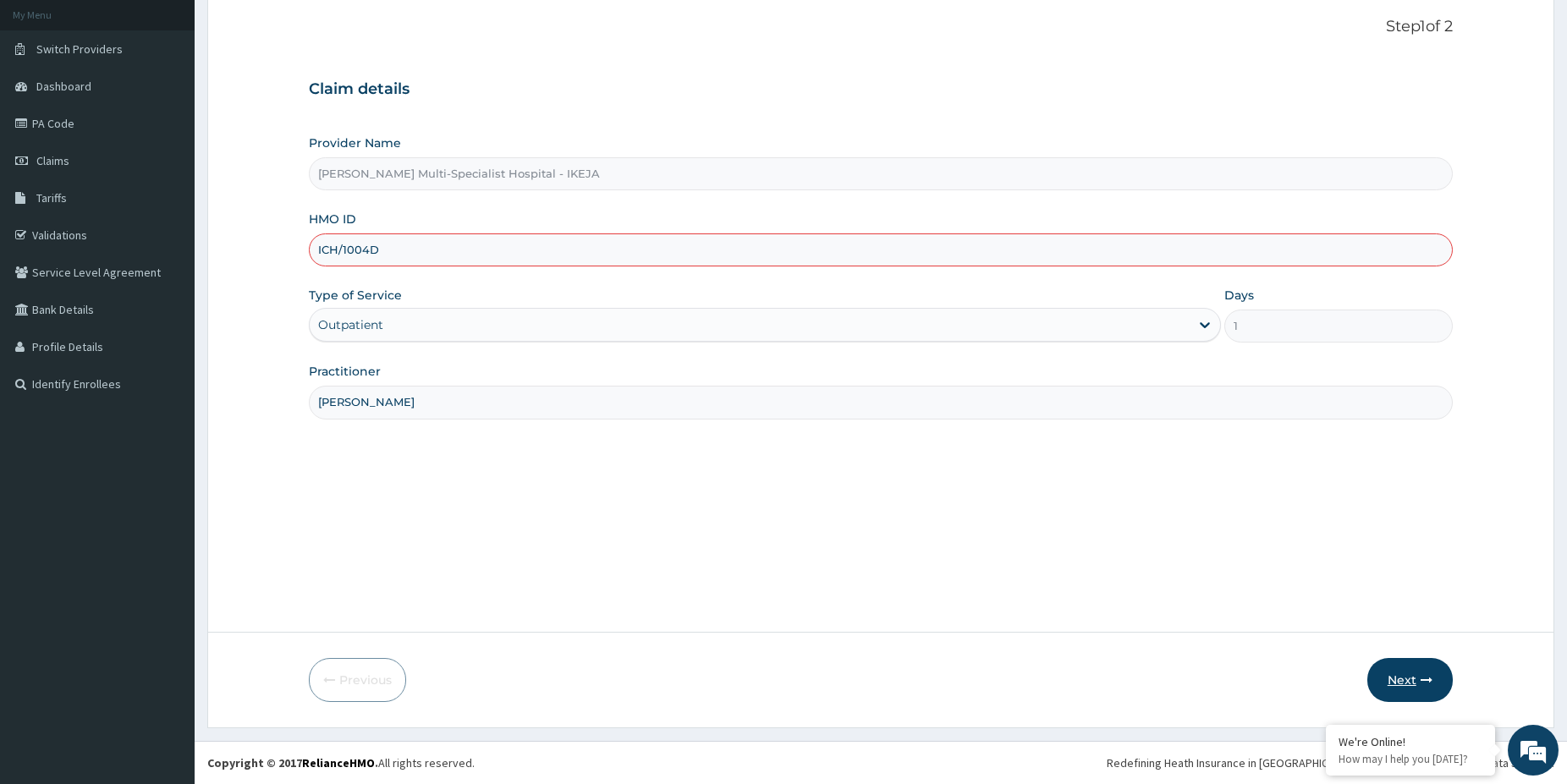
drag, startPoint x: 1407, startPoint y: 665, endPoint x: 1401, endPoint y: 672, distance: 9.2
click at [1401, 672] on button "Next" at bounding box center [1410, 679] width 86 height 44
click at [1401, 672] on button "Next" at bounding box center [1410, 679] width 86 height 44
click at [1400, 672] on button "Next" at bounding box center [1410, 679] width 86 height 44
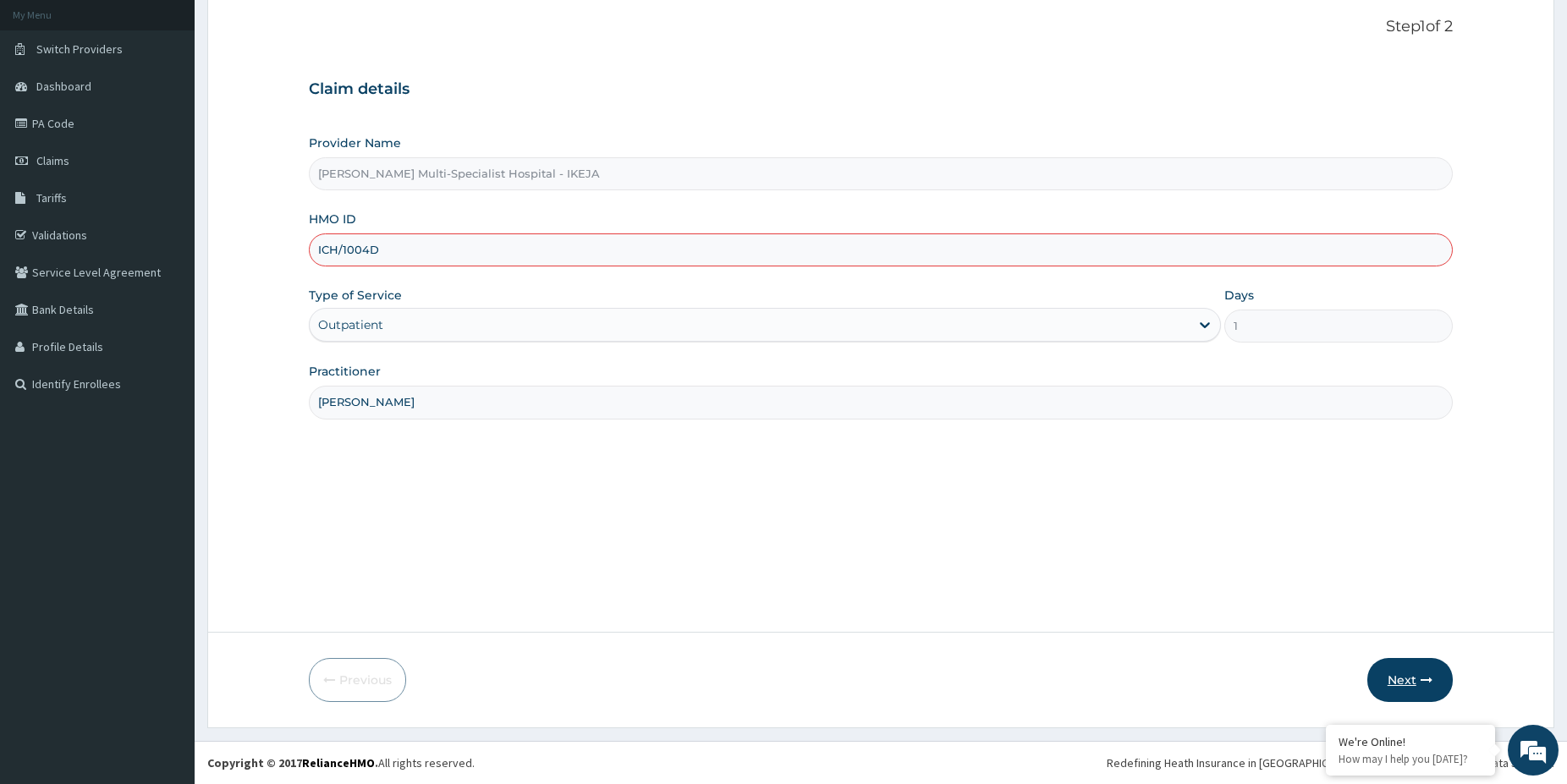
click at [1400, 672] on button "Next" at bounding box center [1410, 679] width 86 height 44
click at [1398, 671] on button "Next" at bounding box center [1410, 679] width 86 height 44
click at [1395, 670] on button "Next" at bounding box center [1410, 679] width 86 height 44
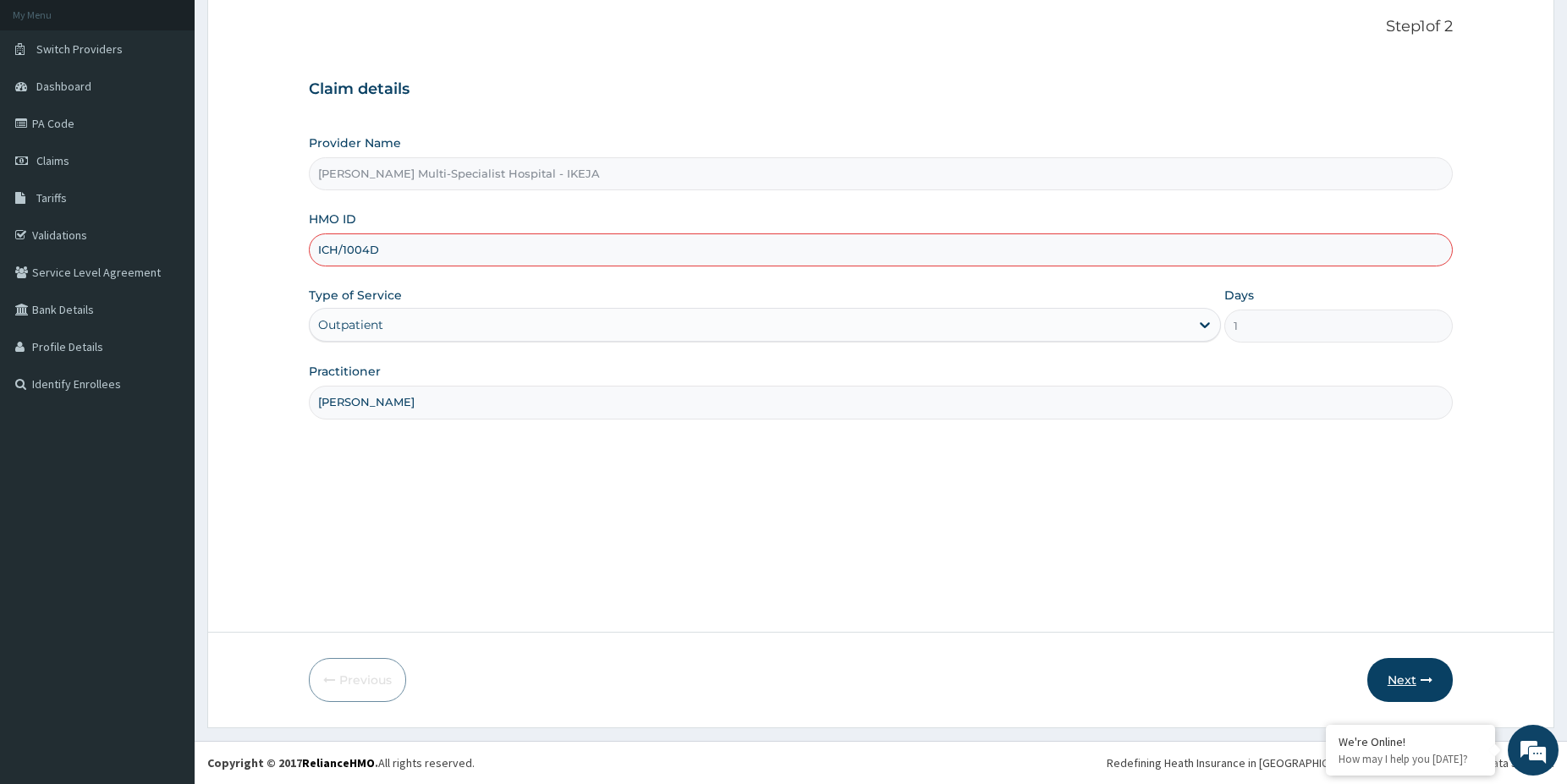
click at [1395, 670] on button "Next" at bounding box center [1410, 679] width 86 height 44
click at [1116, 608] on form "Step 1 of 2 Claim details Provider Name Reddington Multi-Specialist Hospital - …" at bounding box center [881, 359] width 1347 height 736
drag, startPoint x: 424, startPoint y: 242, endPoint x: 229, endPoint y: 232, distance: 195.3
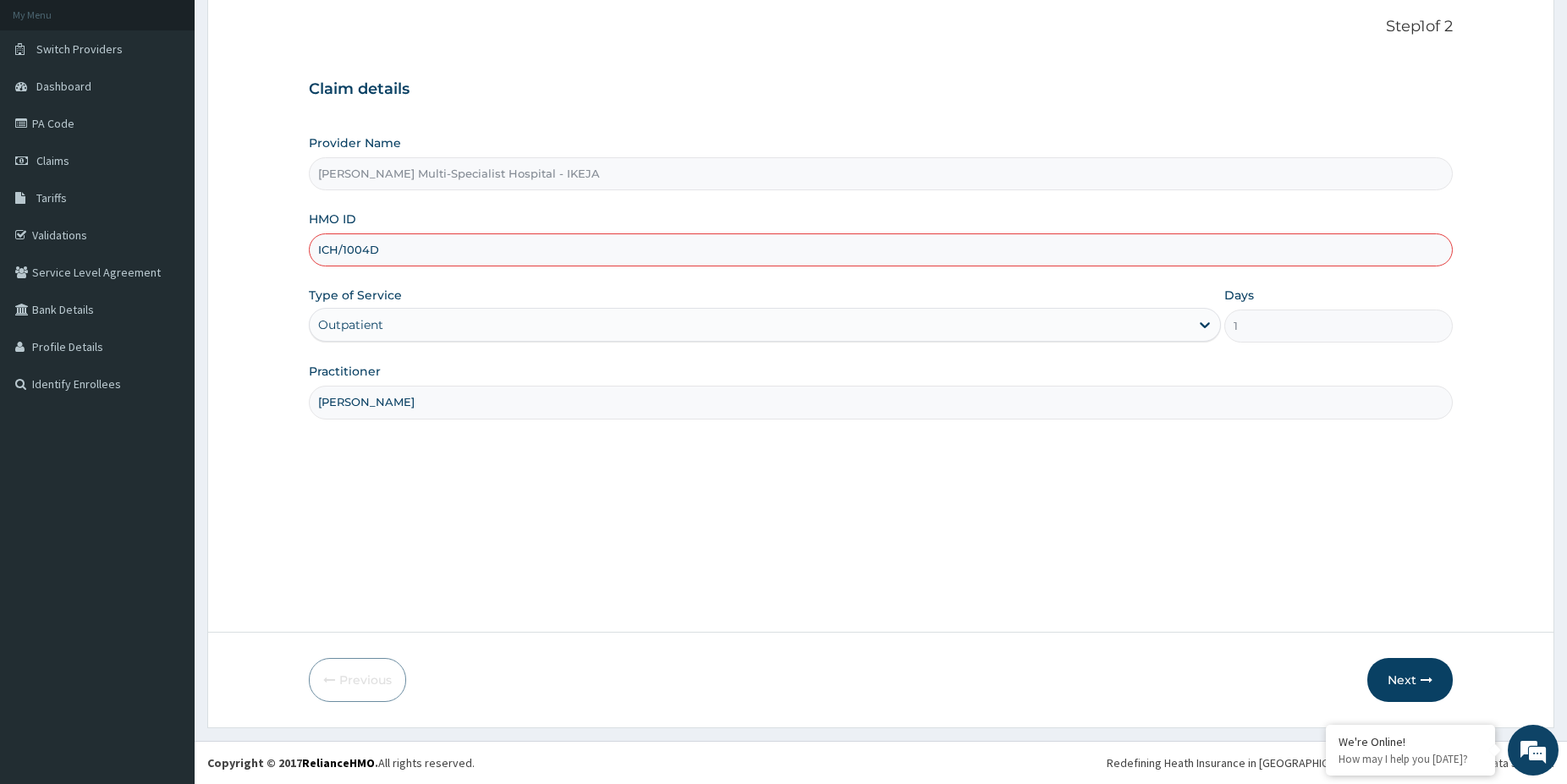
click at [309, 233] on input "ICH/1004D" at bounding box center [880, 250] width 1144 height 33
paste input "DUP/10024/B"
type input "DUP/10024/B"
click at [1401, 670] on button "Next" at bounding box center [1410, 679] width 86 height 44
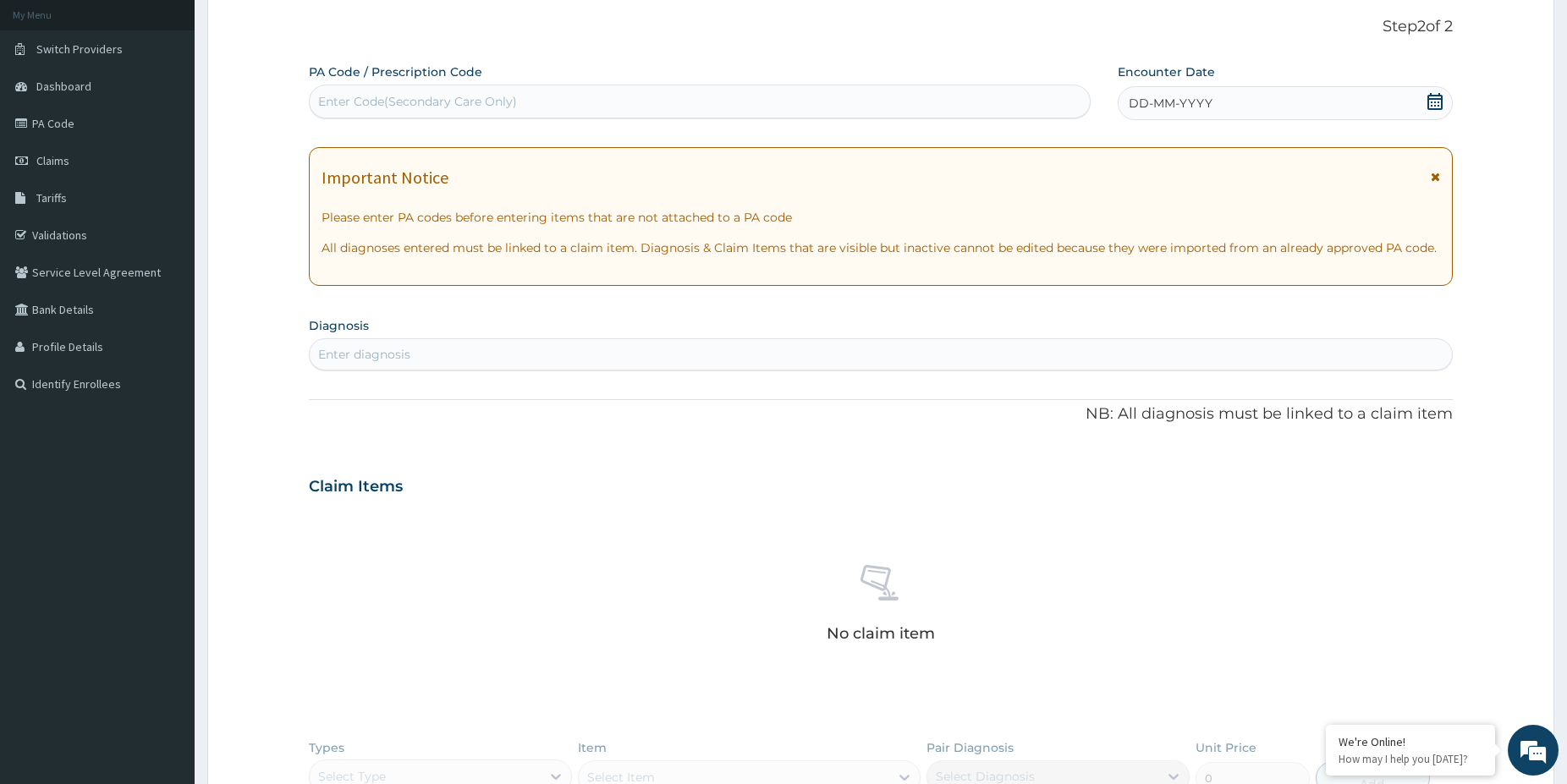
click at [968, 473] on div "Claim Items" at bounding box center [880, 482] width 1144 height 44
click at [64, 158] on span "Claims" at bounding box center [52, 160] width 33 height 15
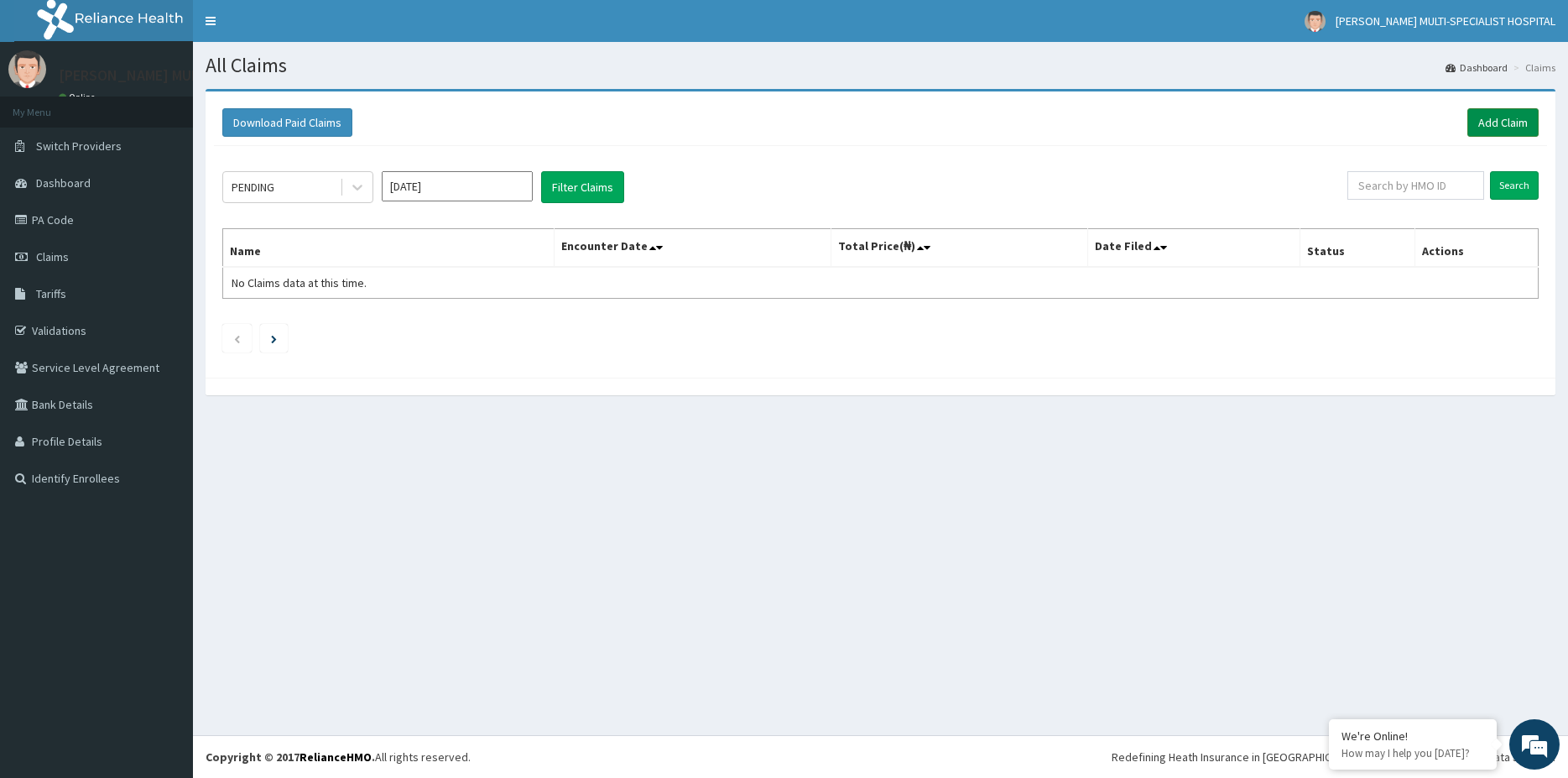
click at [1514, 114] on link "Add Claim" at bounding box center [1503, 123] width 71 height 29
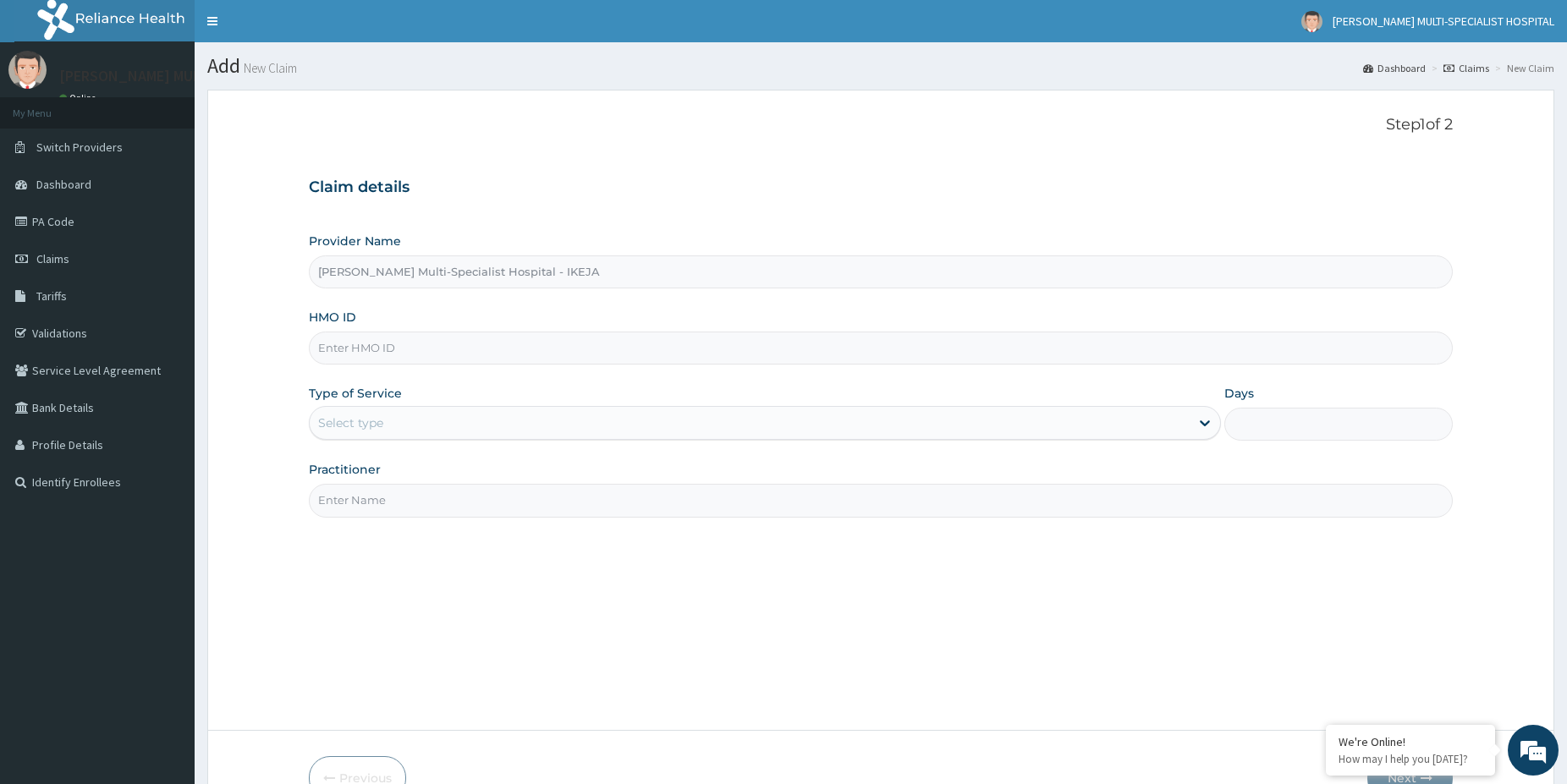
type input "[PERSON_NAME] Multi-Specialist Hospital - IKEJA"
click at [454, 351] on input "HMO ID" at bounding box center [880, 348] width 1144 height 33
paste input "WML/10019/A"
type input "WML/10019/A"
click at [1195, 425] on div at bounding box center [1204, 422] width 30 height 30
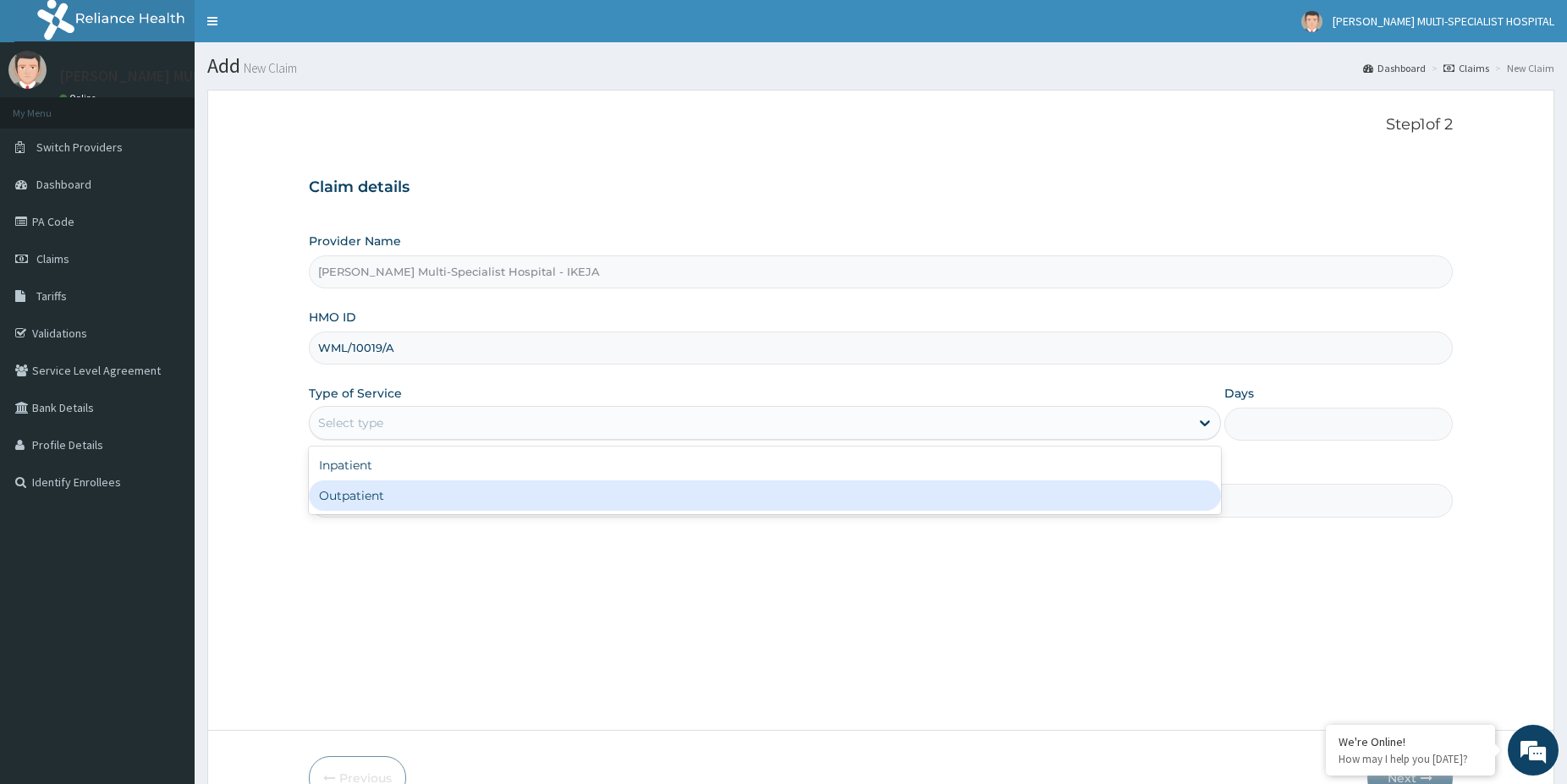
click at [396, 498] on div "Outpatient" at bounding box center [765, 495] width 912 height 30
type input "1"
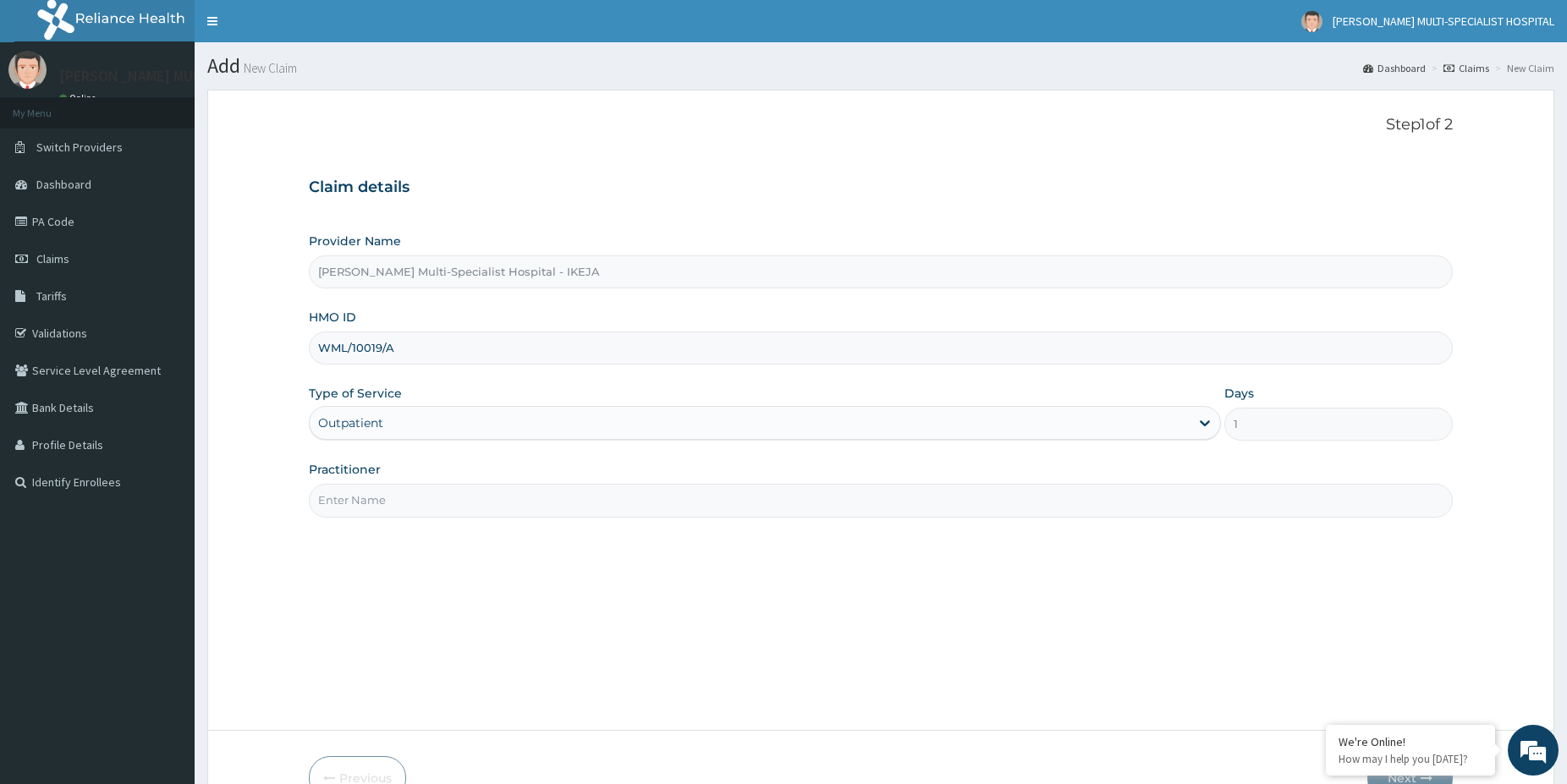
click at [633, 506] on input "Practitioner" at bounding box center [880, 500] width 1144 height 33
type input "DR [PERSON_NAME]"
drag, startPoint x: 1386, startPoint y: 741, endPoint x: 1117, endPoint y: 666, distance: 279.3
click at [1339, 734] on div "We're Online!" at bounding box center [1411, 742] width 144 height 15
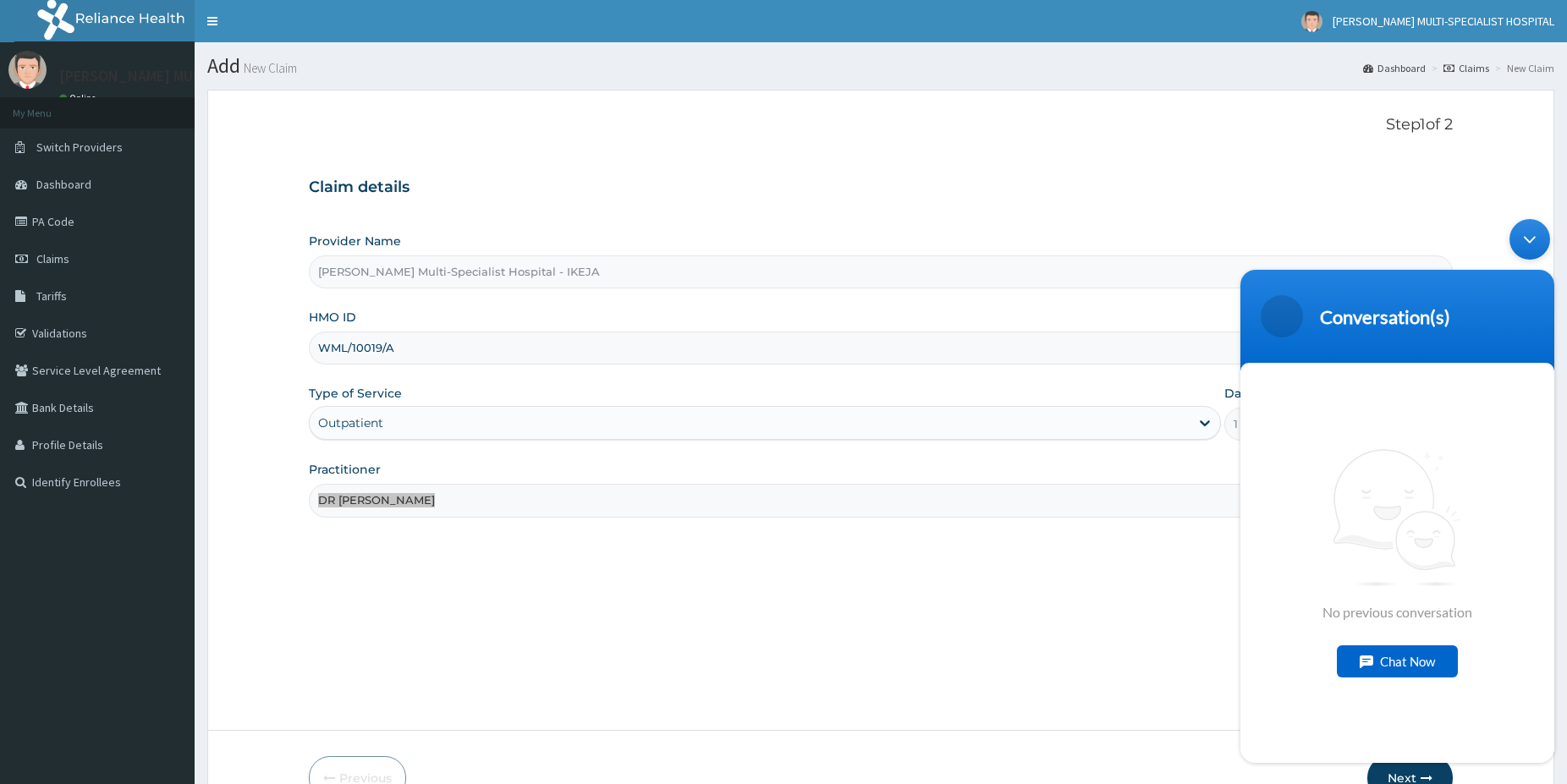
click at [1405, 770] on body "Conversation(s) We're online! No previous conversation Chat Now" at bounding box center [1398, 492] width 331 height 561
click at [873, 669] on div "Step 1 of 2 Claim details Provider Name [PERSON_NAME] Multi-Specialist Hospital…" at bounding box center [880, 409] width 1144 height 588
click at [1082, 636] on div "Step 1 of 2 Claim details Provider Name [PERSON_NAME] Multi-Specialist Hospital…" at bounding box center [880, 409] width 1144 height 588
click at [1134, 610] on div "Step 1 of 2 Claim details Provider Name [PERSON_NAME] Multi-Specialist Hospital…" at bounding box center [880, 409] width 1144 height 588
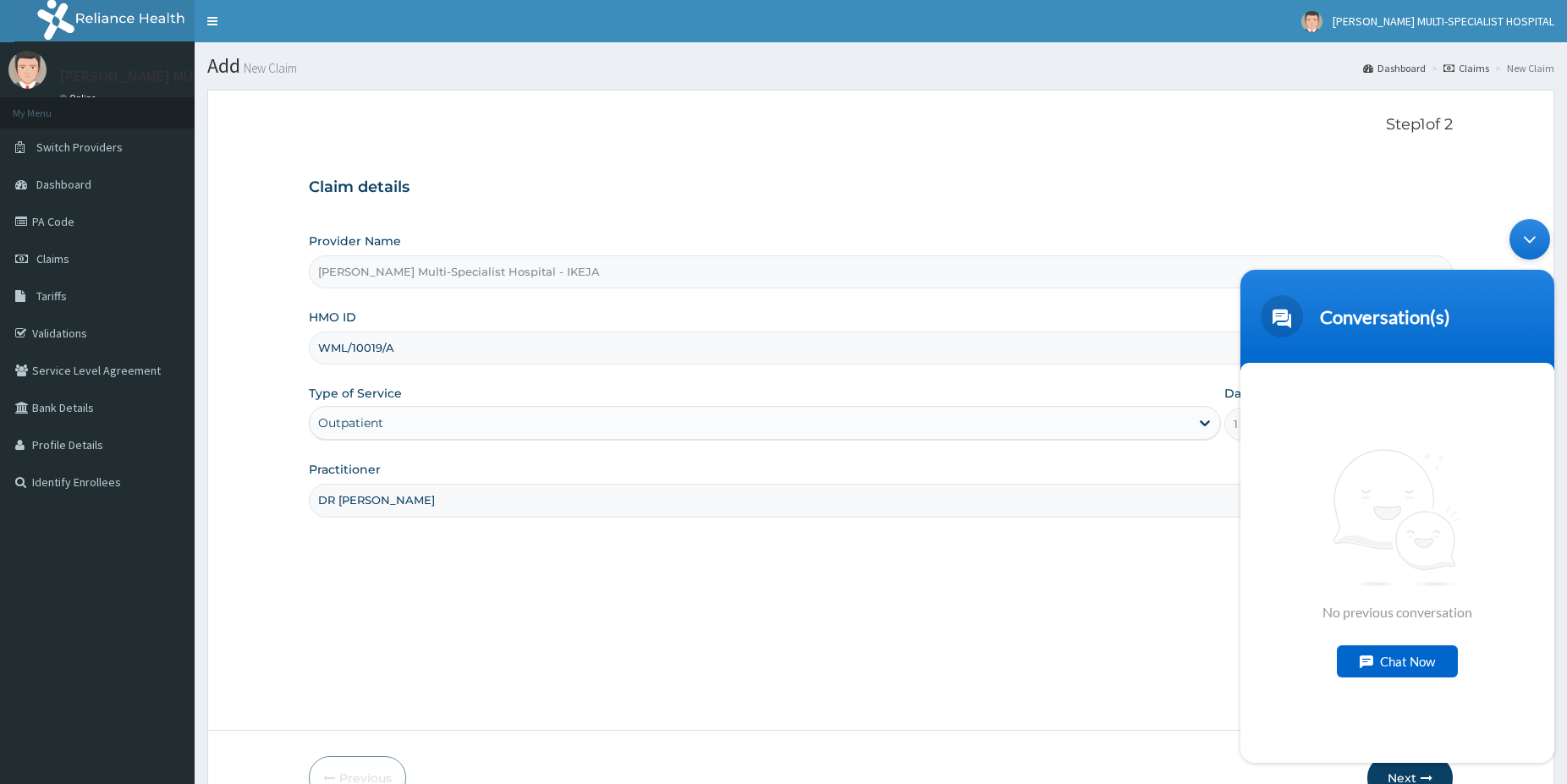
click at [1134, 610] on div "Step 1 of 2 Claim details Provider Name [PERSON_NAME] Multi-Specialist Hospital…" at bounding box center [880, 409] width 1144 height 588
click at [1407, 773] on div "We're Online! How may I help you [DATE]?" at bounding box center [1410, 750] width 169 height 51
click at [1403, 769] on body "Conversation(s) We're online! No previous conversation Chat Now" at bounding box center [1398, 492] width 331 height 561
click html "Conversation(s) We're online! No previous conversation Chat Now"
click at [1409, 778] on button "Next" at bounding box center [1410, 778] width 86 height 44
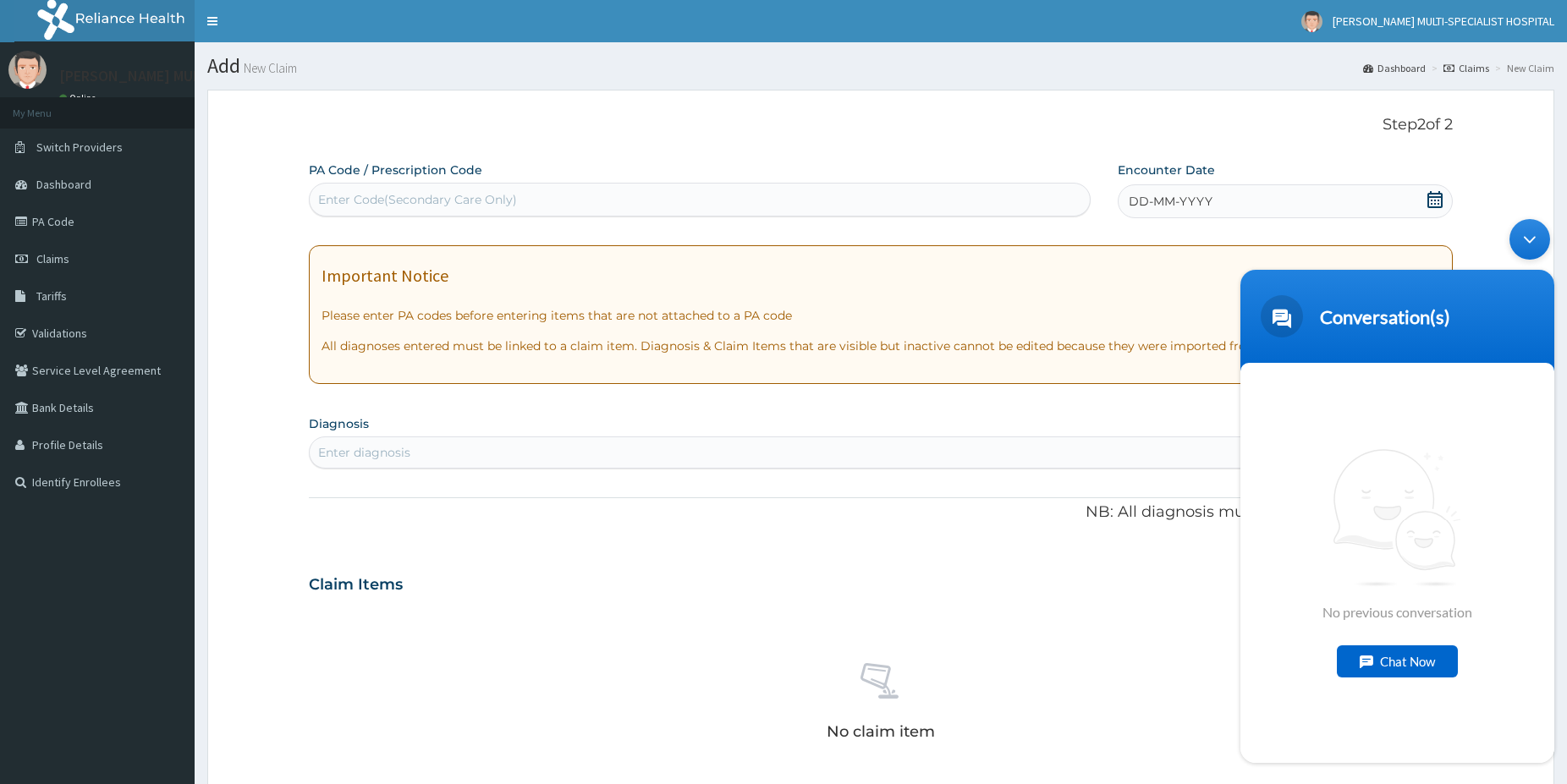
click at [1410, 770] on body "Conversation(s) We're online! No previous conversation Chat Now" at bounding box center [1398, 492] width 331 height 561
click at [917, 621] on div "No claim item" at bounding box center [880, 704] width 1144 height 195
click at [468, 194] on div "Enter Code(Secondary Care Only)" at bounding box center [418, 200] width 199 height 17
paste input "PA/FB8A40"
type input "PA/FB8A40"
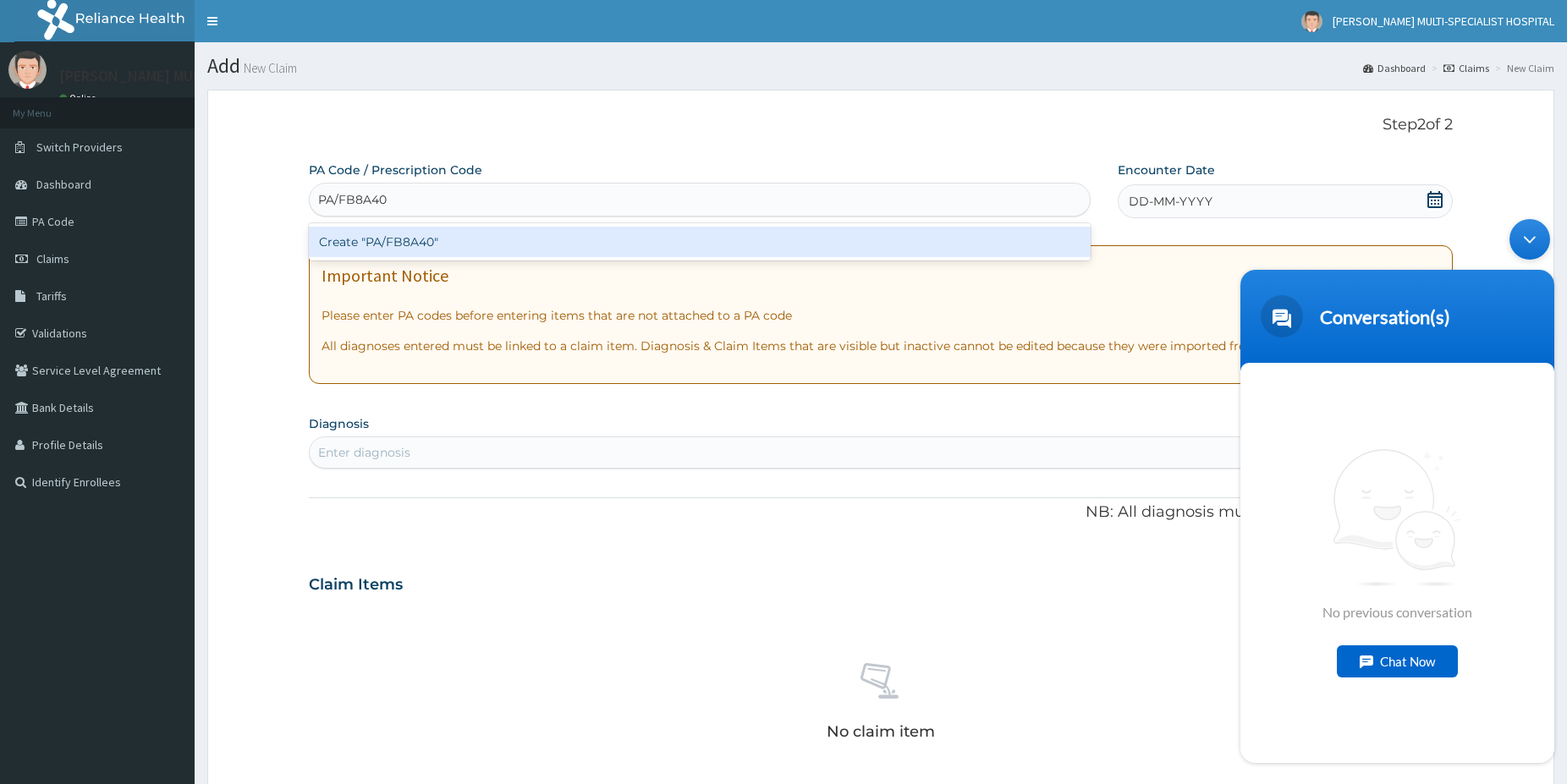
click at [467, 236] on div "Create "PA/FB8A40"" at bounding box center [699, 241] width 782 height 30
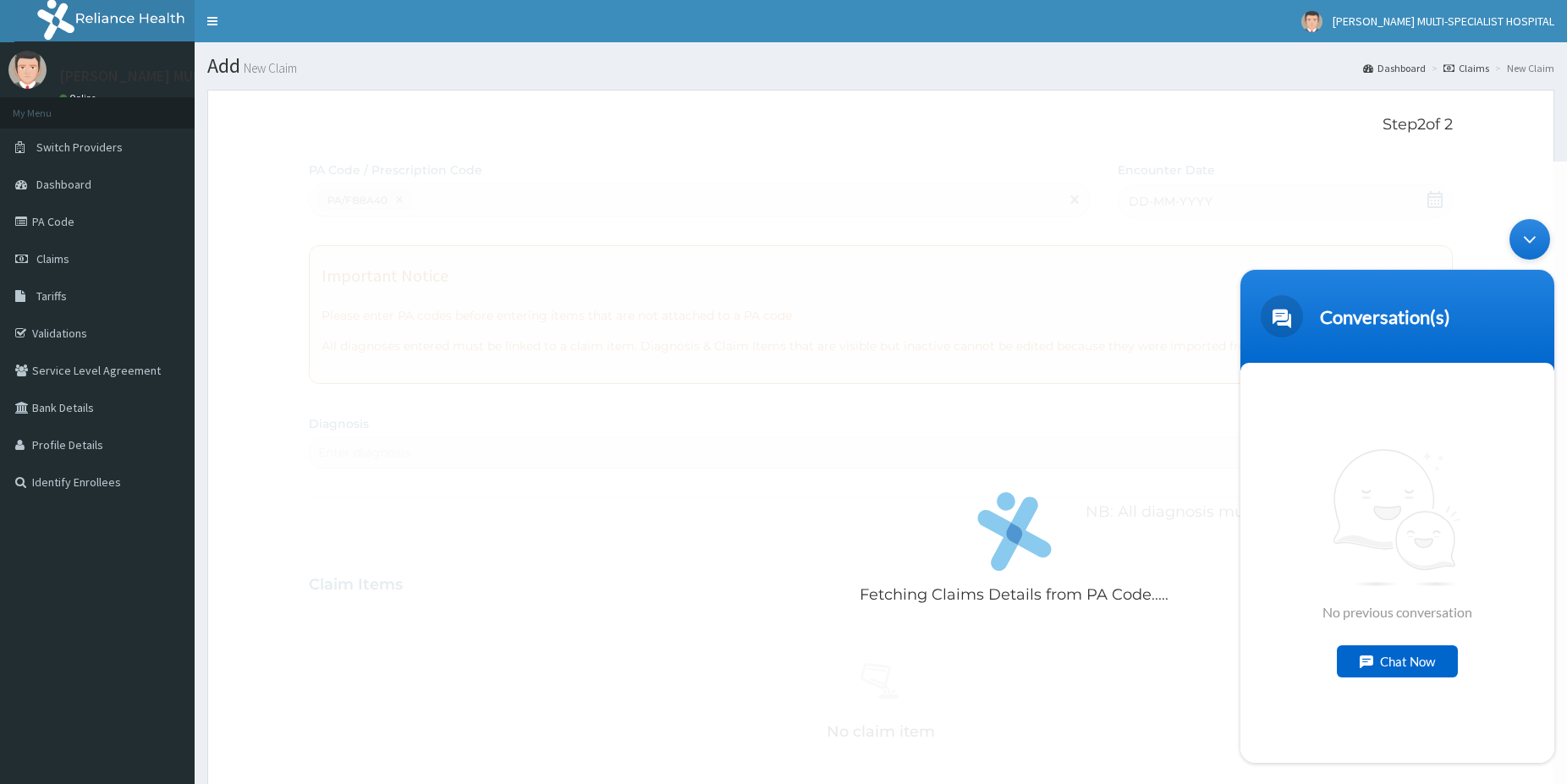
click at [1292, 309] on span at bounding box center [1281, 316] width 42 height 42
click at [1515, 268] on body "Conversation(s) We're online! No previous conversation Chat Now Conversation(s)" at bounding box center [1398, 492] width 331 height 561
click at [1530, 236] on div "Minimize live chat window" at bounding box center [1529, 238] width 40 height 40
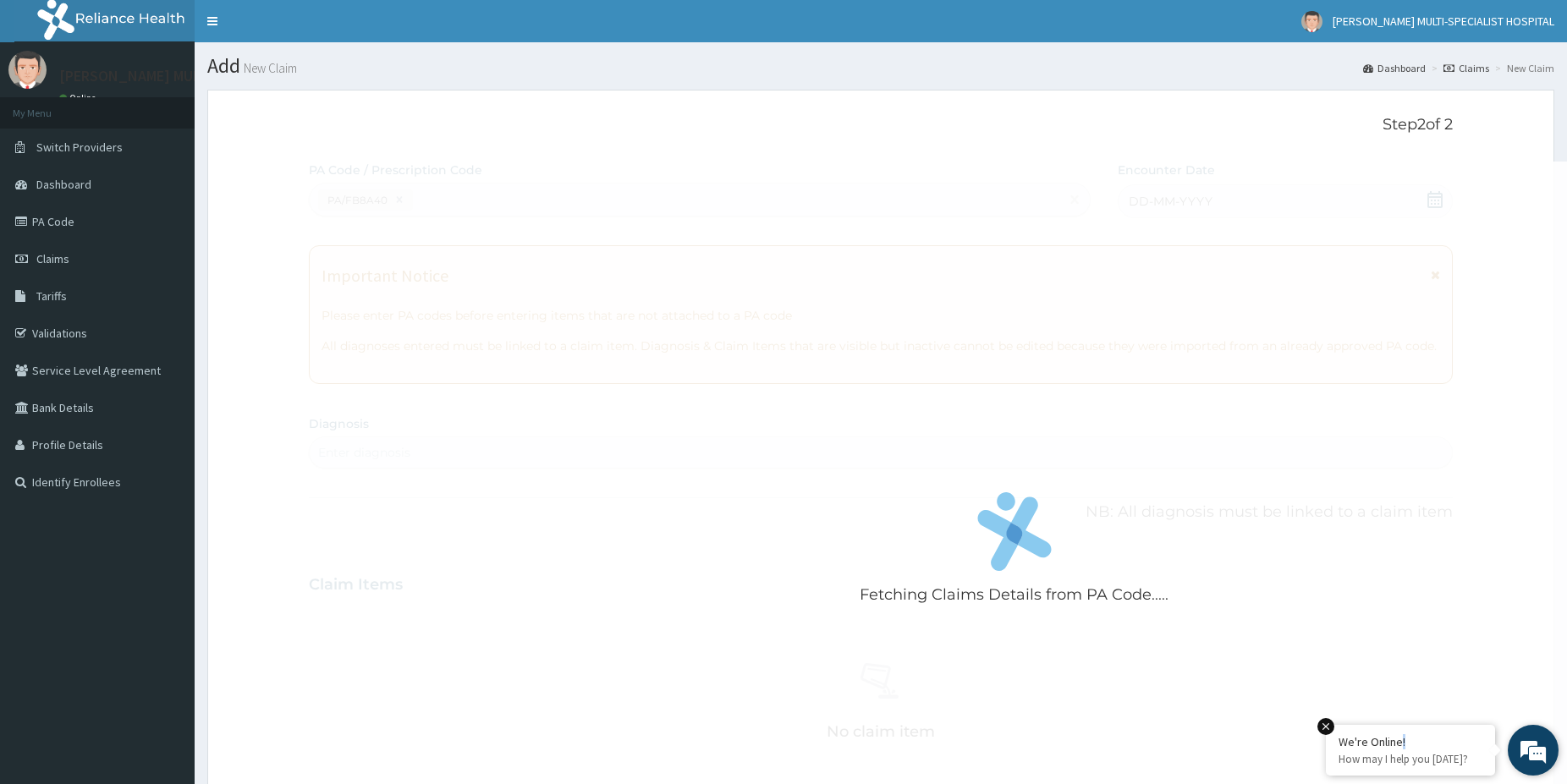
drag, startPoint x: 1401, startPoint y: 745, endPoint x: 1446, endPoint y: 738, distance: 45.5
click at [1446, 738] on div "We're Online!" at bounding box center [1411, 742] width 144 height 15
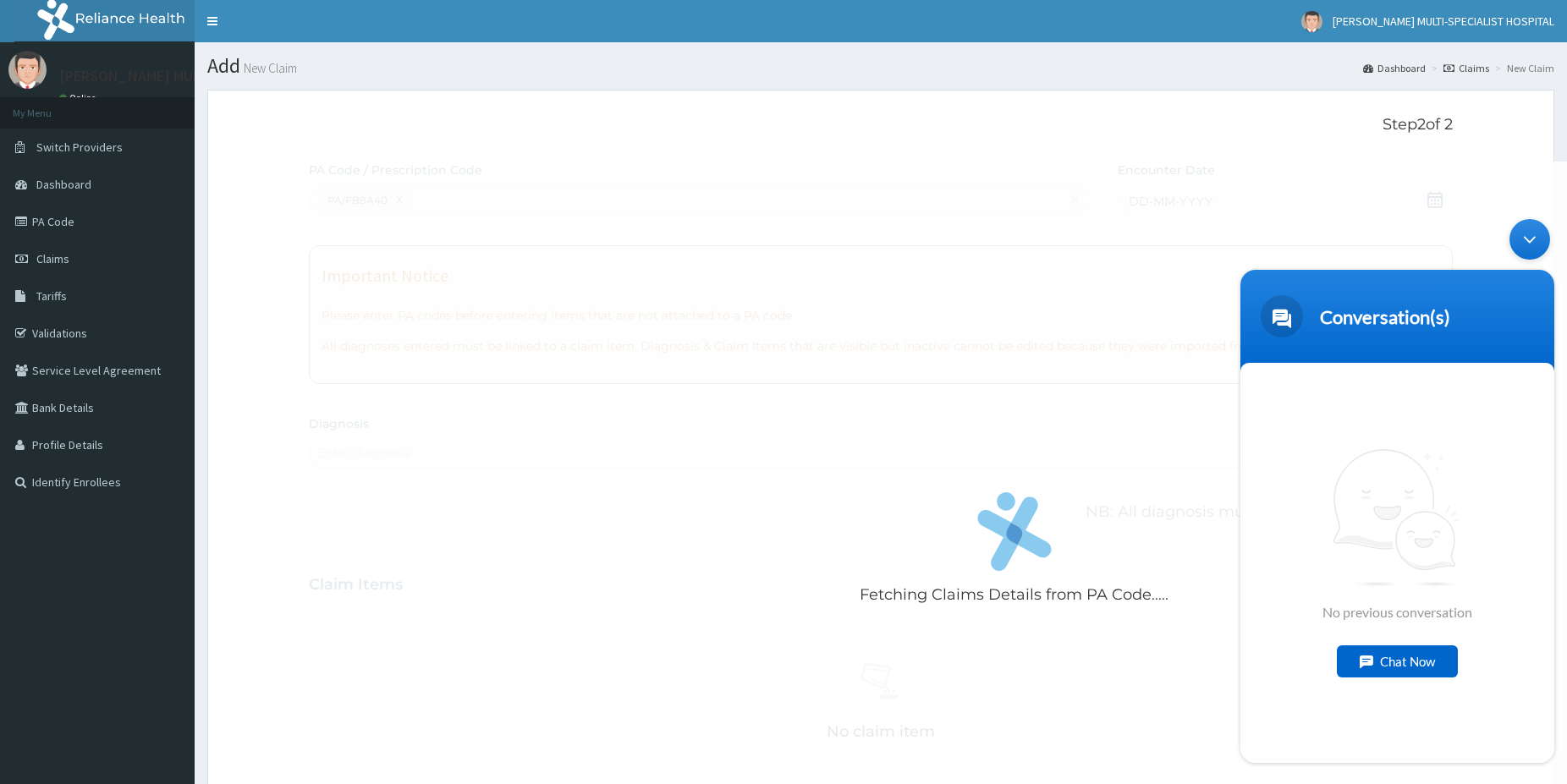
drag, startPoint x: 1533, startPoint y: 238, endPoint x: 1526, endPoint y: 246, distance: 10.6
click at [1533, 239] on div "Minimize live chat window" at bounding box center [1529, 238] width 40 height 40
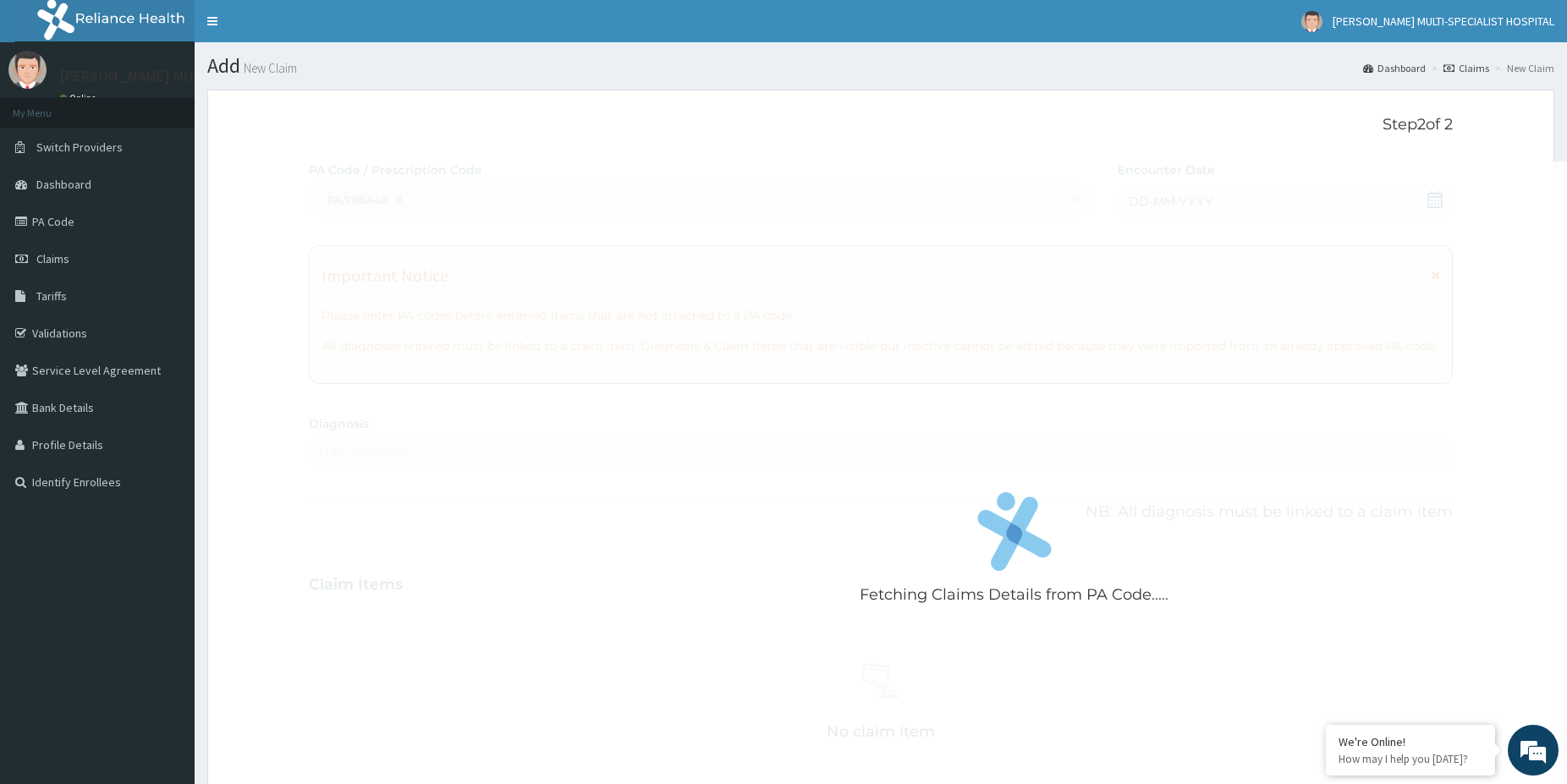
click at [1322, 720] on div "Fetching Claims Details from PA Code....." at bounding box center [1014, 553] width 1411 height 784
click at [1323, 726] on em at bounding box center [1326, 727] width 17 height 17
click at [896, 464] on div "Fetching Claims Details from PA Code....." at bounding box center [1014, 553] width 1411 height 784
click at [702, 492] on div "Fetching Claims Details from PA Code....." at bounding box center [1014, 553] width 1411 height 784
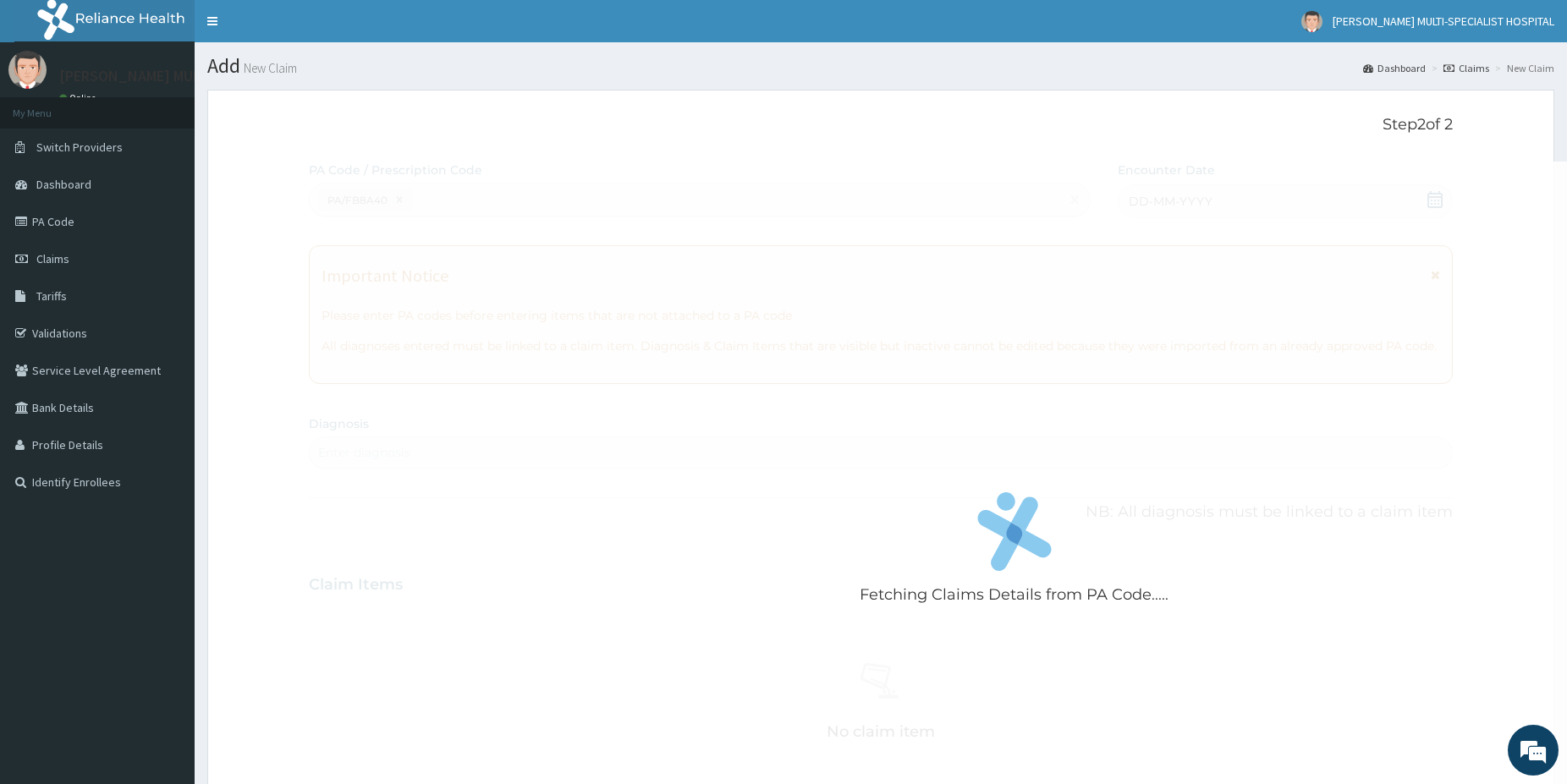
click at [702, 492] on div "Fetching Claims Details from PA Code....." at bounding box center [1014, 553] width 1411 height 784
click at [736, 417] on div "Fetching Claims Details from PA Code....." at bounding box center [1014, 553] width 1411 height 784
click at [892, 314] on div "Fetching Claims Details from PA Code....." at bounding box center [1014, 553] width 1411 height 784
click at [762, 376] on div "Fetching Claims Details from PA Code....." at bounding box center [1014, 553] width 1411 height 784
click at [591, 582] on div "Fetching Claims Details from PA Code....." at bounding box center [1014, 553] width 1411 height 784
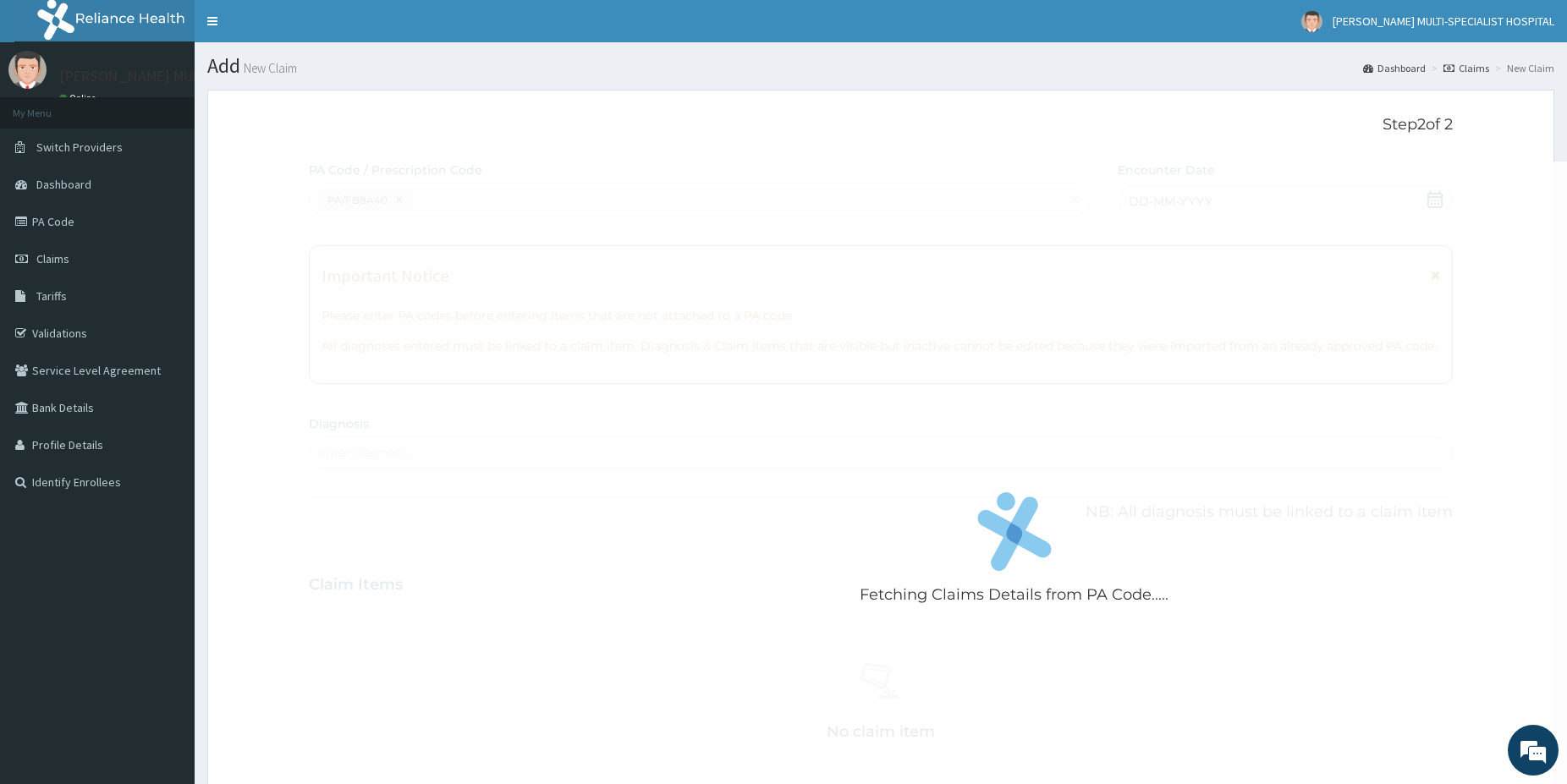
click at [548, 359] on div "Fetching Claims Details from PA Code....." at bounding box center [1014, 553] width 1411 height 784
click at [670, 621] on div "Fetching Claims Details from PA Code....." at bounding box center [1014, 553] width 1411 height 784
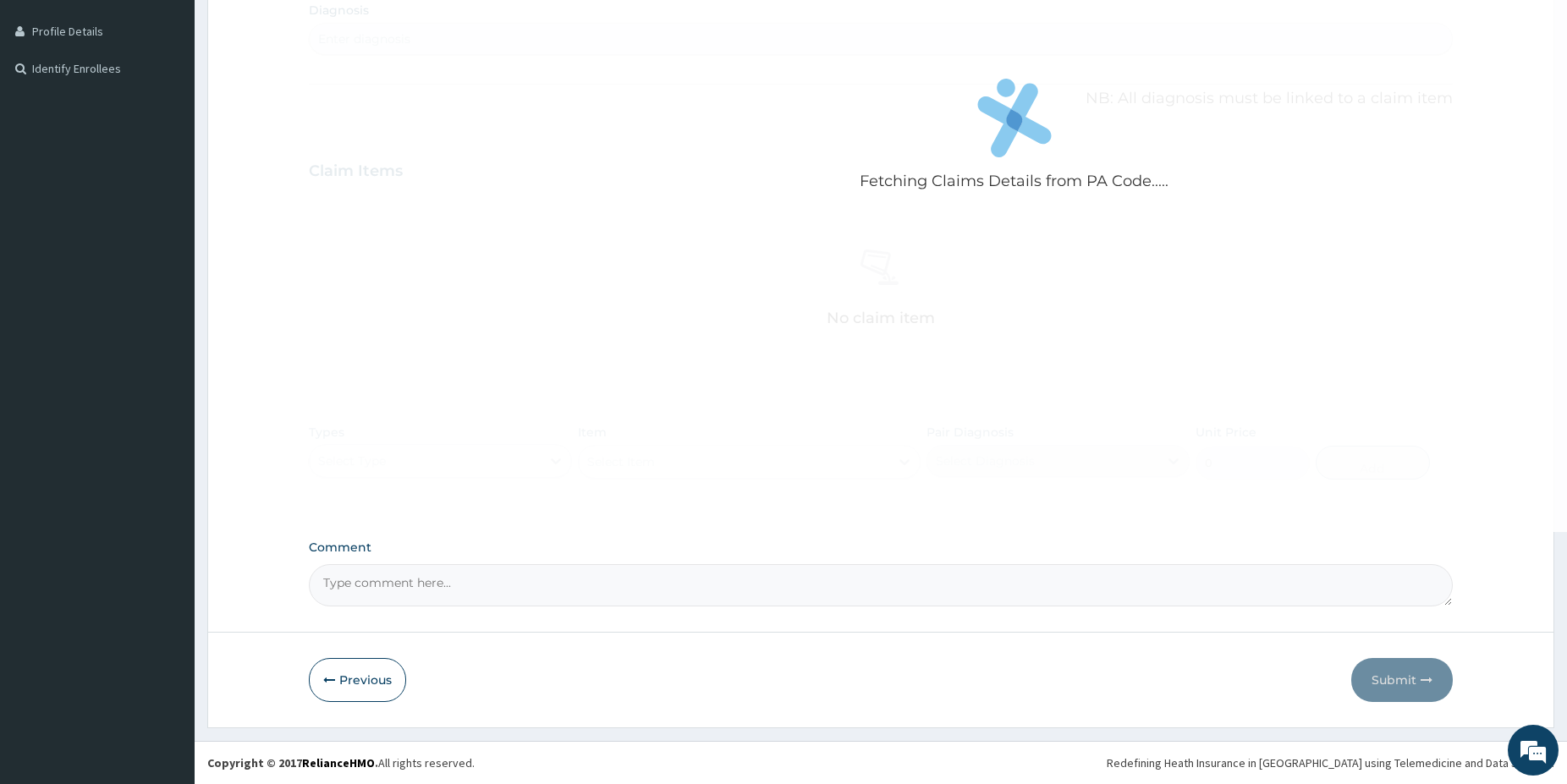
scroll to position [69, 0]
